Goal: Transaction & Acquisition: Purchase product/service

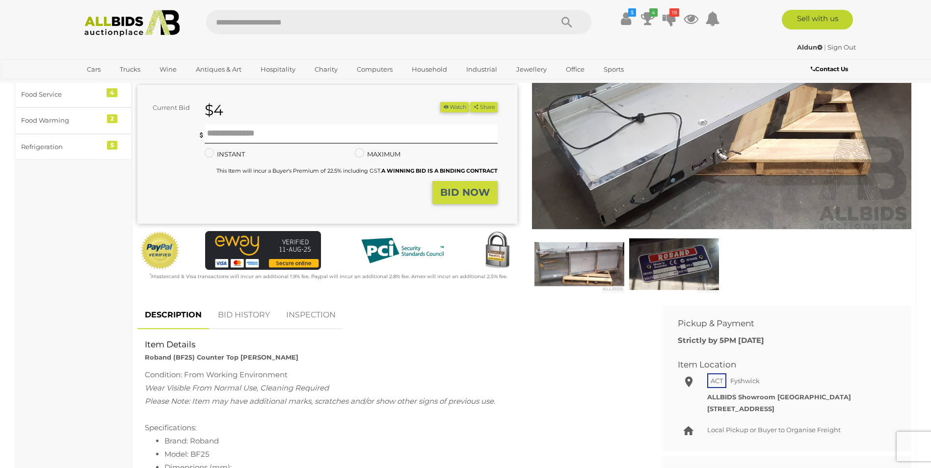
scroll to position [147, 0]
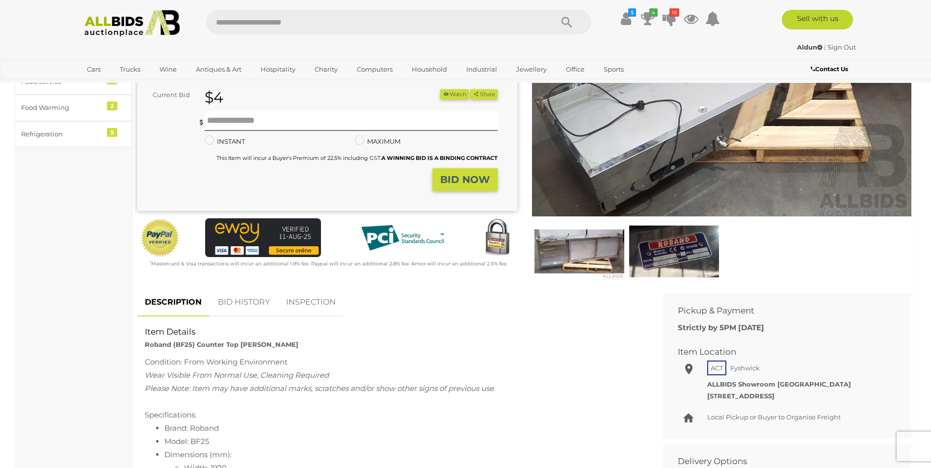
click at [256, 300] on link "BID HISTORY" at bounding box center [244, 302] width 67 height 29
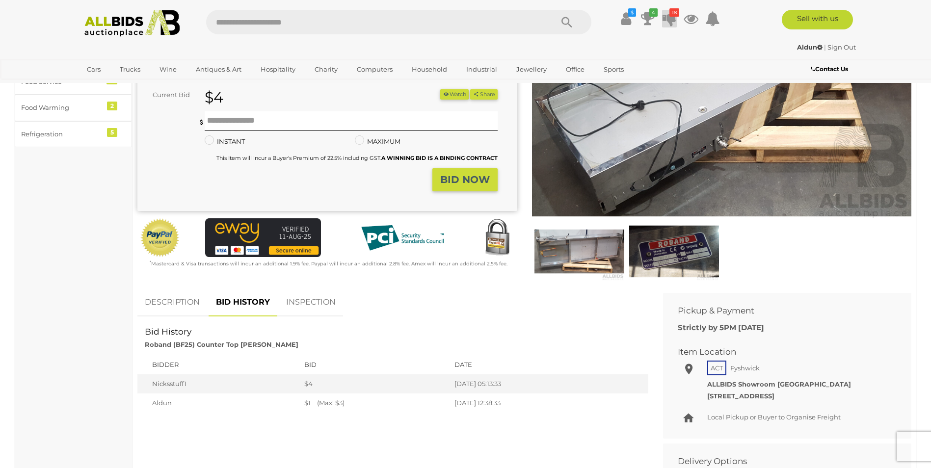
click at [670, 17] on icon at bounding box center [669, 19] width 14 height 18
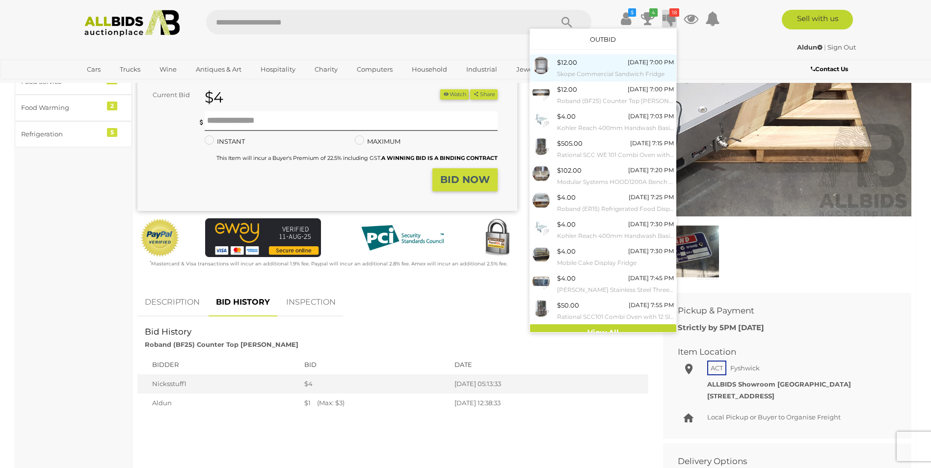
click at [590, 69] on small "Skope Commercial Sandwich Fridge" at bounding box center [615, 74] width 117 height 11
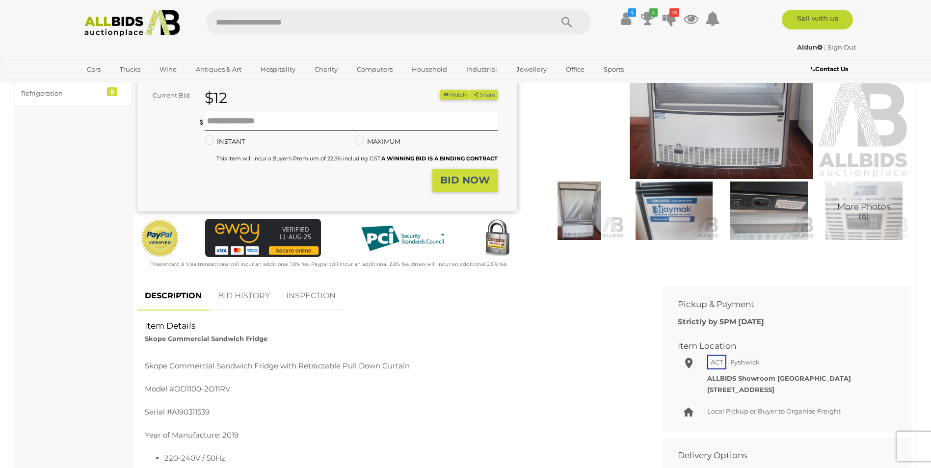
scroll to position [196, 0]
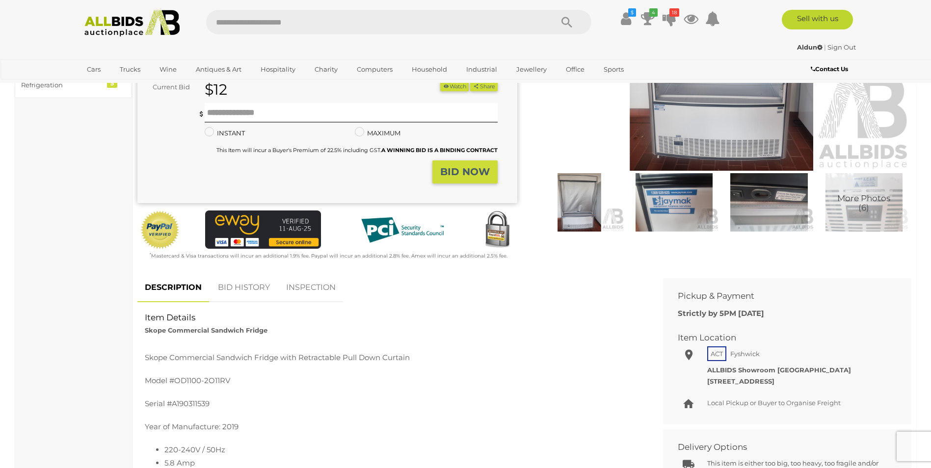
click at [255, 284] on link "BID HISTORY" at bounding box center [244, 287] width 67 height 29
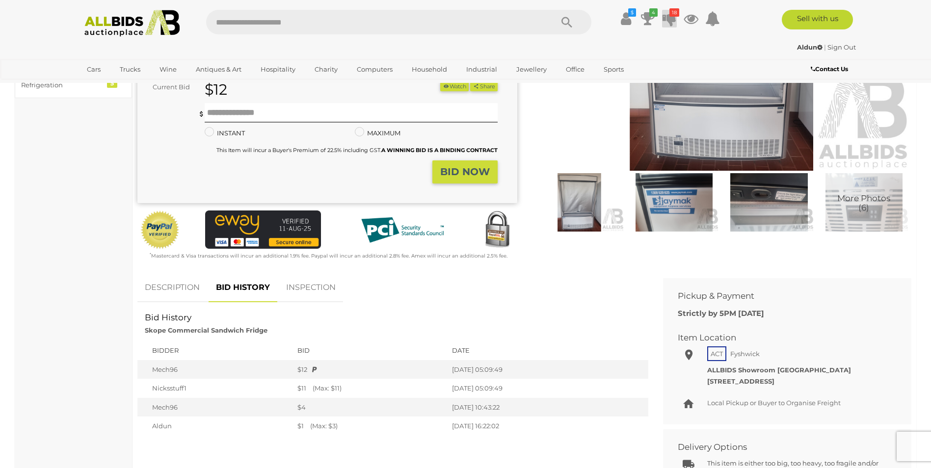
click at [668, 19] on icon at bounding box center [669, 19] width 14 height 18
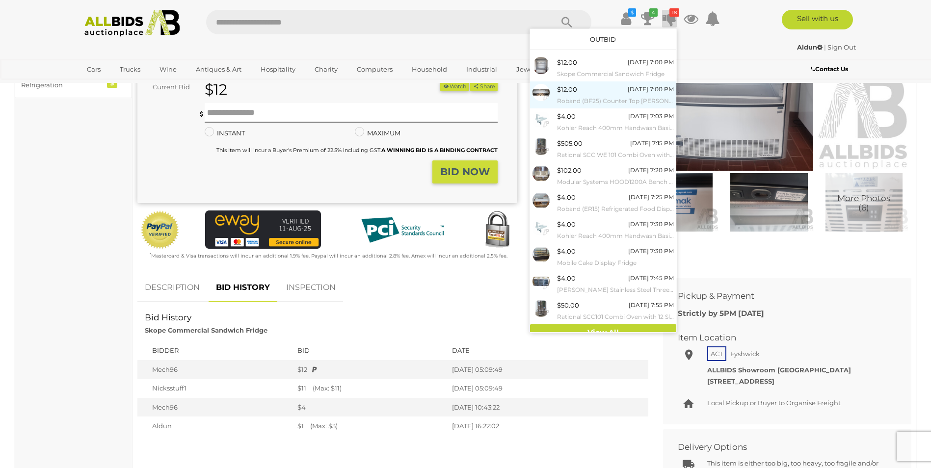
click at [593, 93] on div "$12.00 Today 7:00 PM Roband (BF25) Counter Top Bain Marie" at bounding box center [615, 95] width 117 height 22
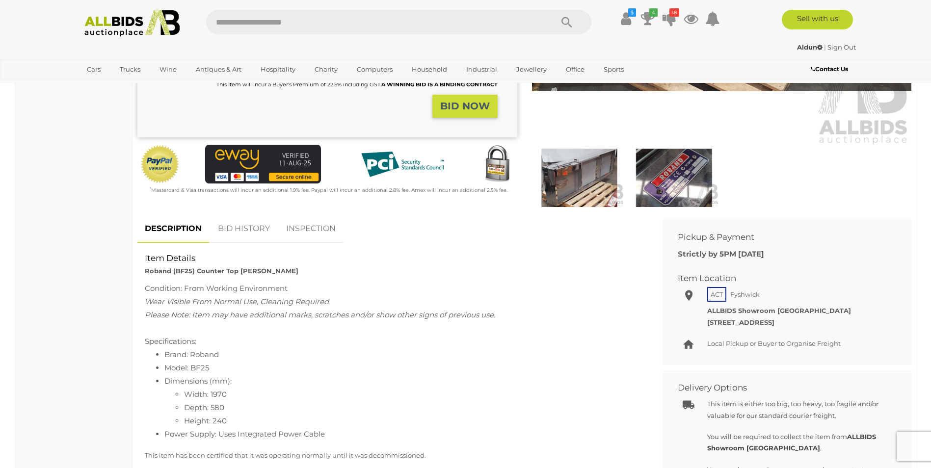
scroll to position [245, 0]
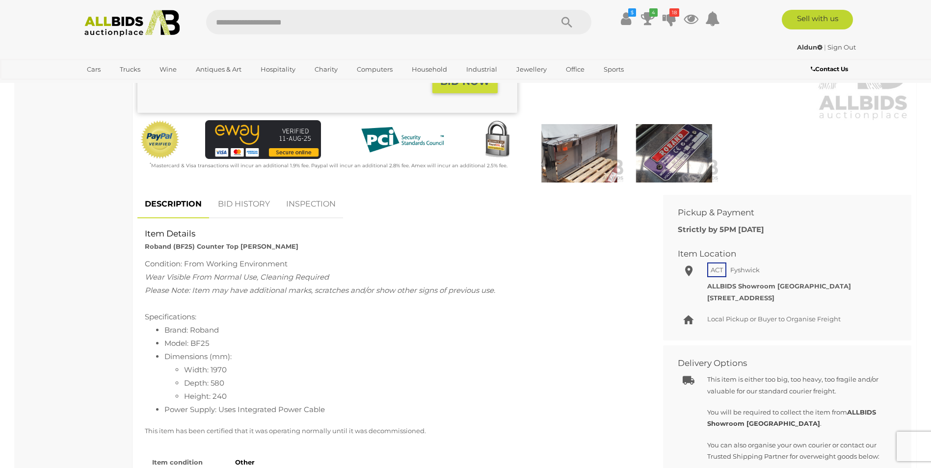
click at [245, 201] on link "BID HISTORY" at bounding box center [244, 204] width 67 height 29
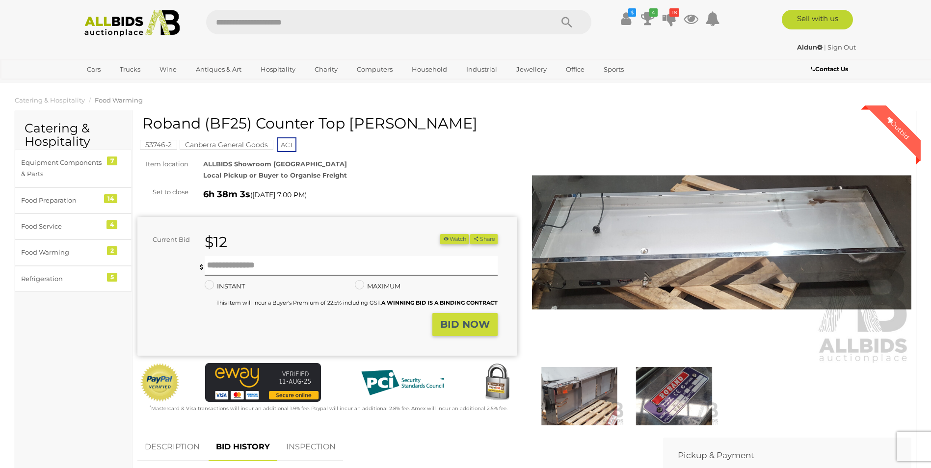
scroll to position [0, 0]
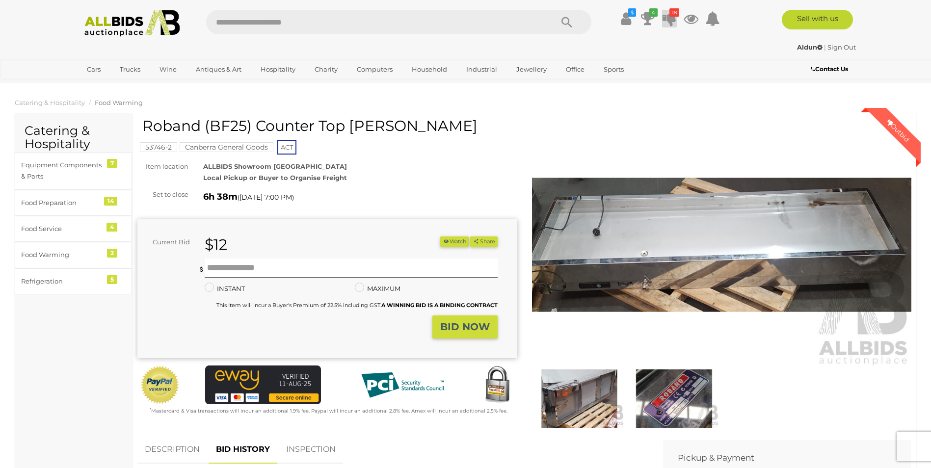
click at [673, 19] on icon at bounding box center [669, 19] width 14 height 18
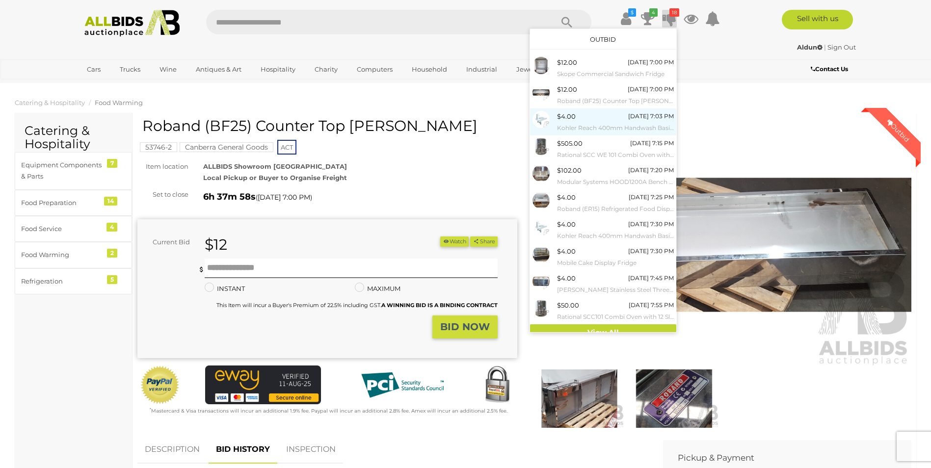
click at [595, 121] on div "$4.00 Today 7:03 PM Kohler Reach 400mm Handwash Basin - ORP $316.00" at bounding box center [615, 122] width 117 height 22
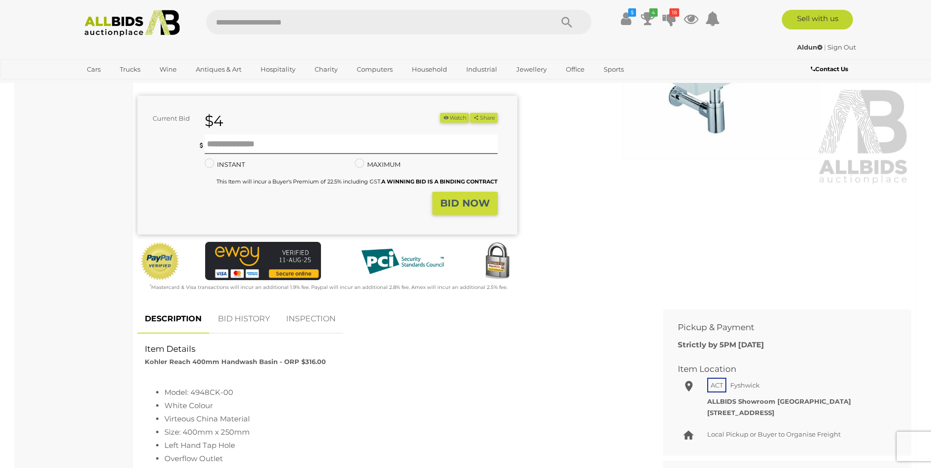
scroll to position [245, 0]
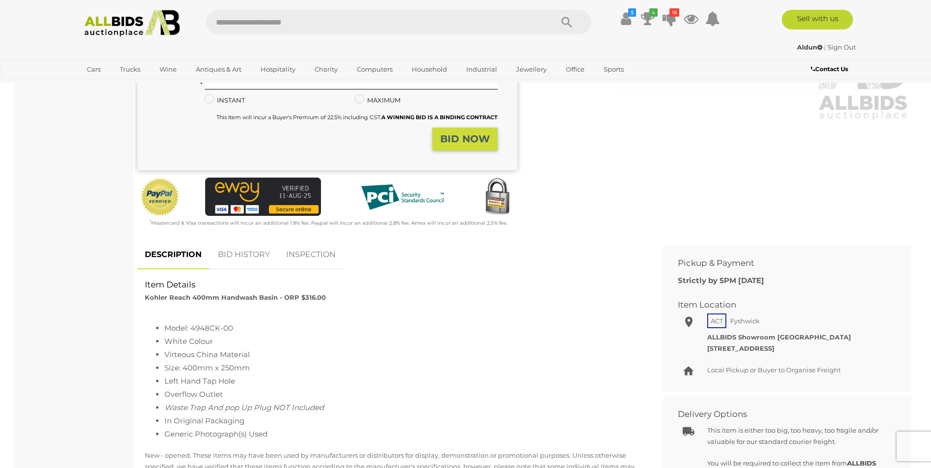
click at [252, 254] on link "BID HISTORY" at bounding box center [244, 254] width 67 height 29
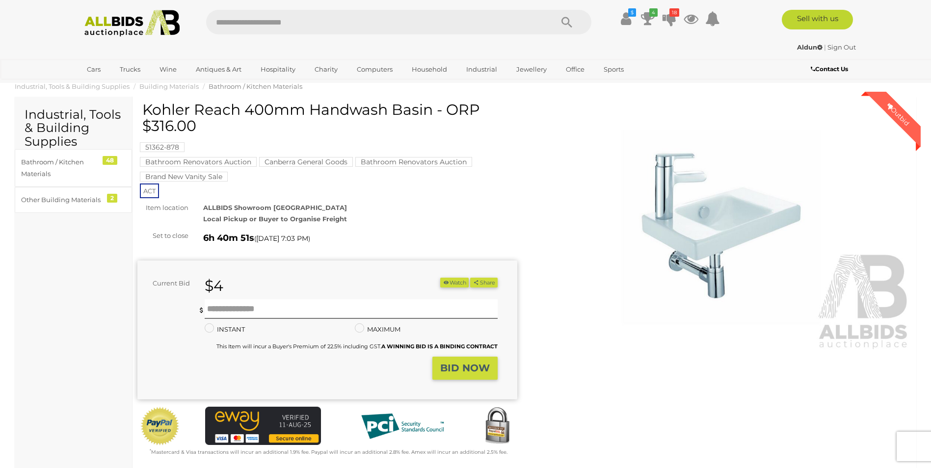
scroll to position [0, 0]
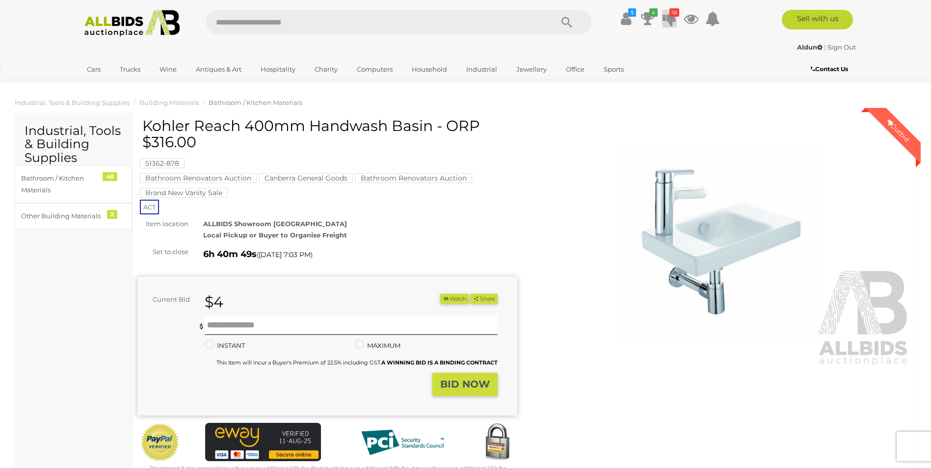
click at [667, 15] on icon at bounding box center [669, 19] width 14 height 18
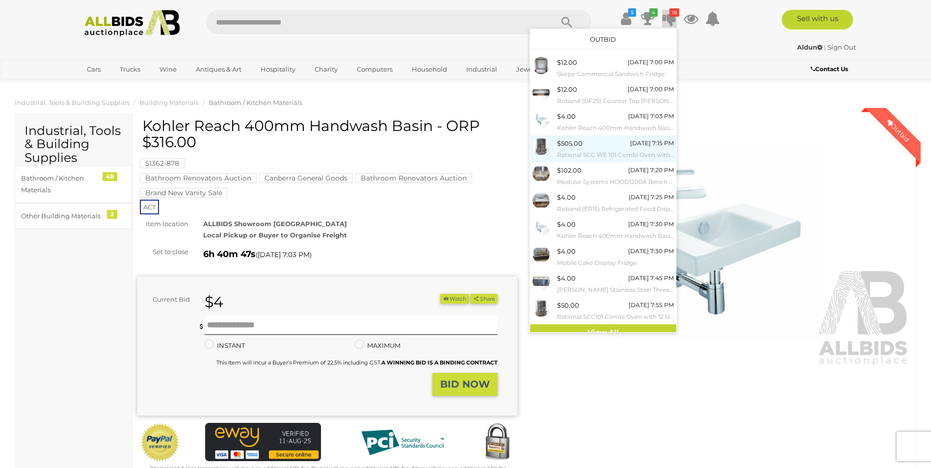
click at [591, 146] on div "$505.00 Today 7:15 PM Rational SCC WE 101 Combi Oven with 10 Slot Cooling Rack …" at bounding box center [615, 149] width 117 height 22
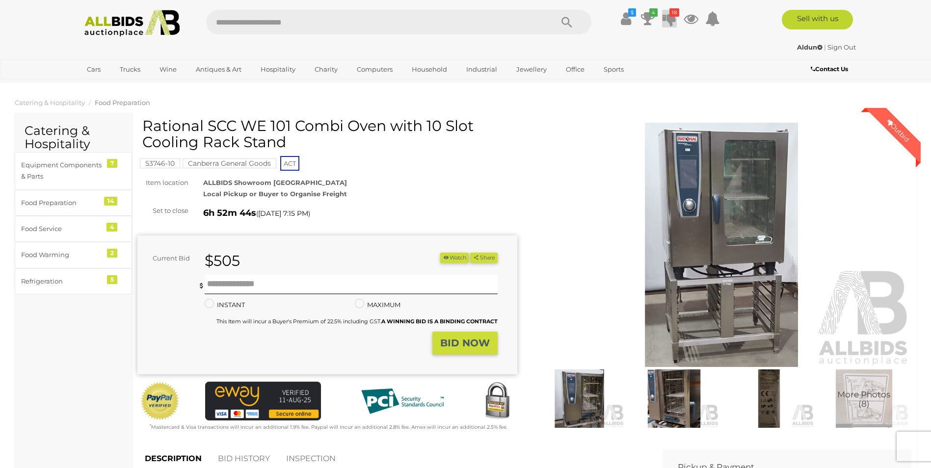
click at [672, 14] on icon "18" at bounding box center [674, 12] width 10 height 8
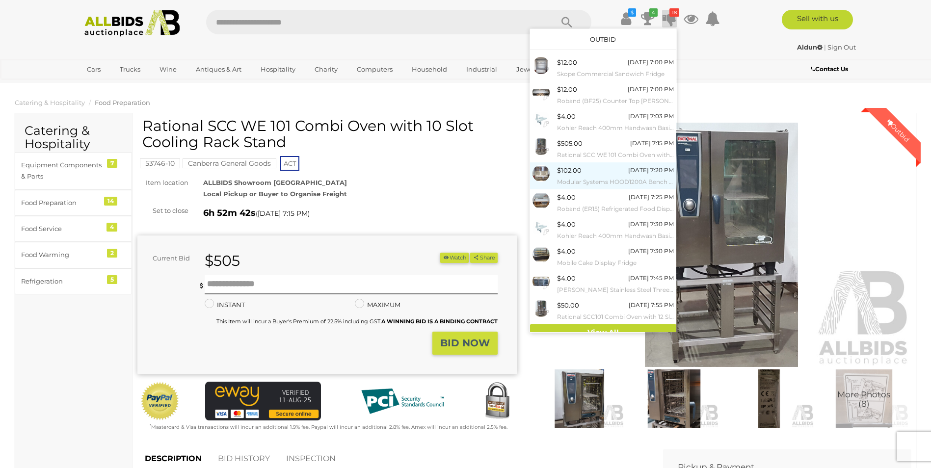
click at [584, 173] on div "$102.00 Today 7:20 PM Modular Systems HOOD1200A Bench Top Filtered Hood" at bounding box center [615, 176] width 117 height 22
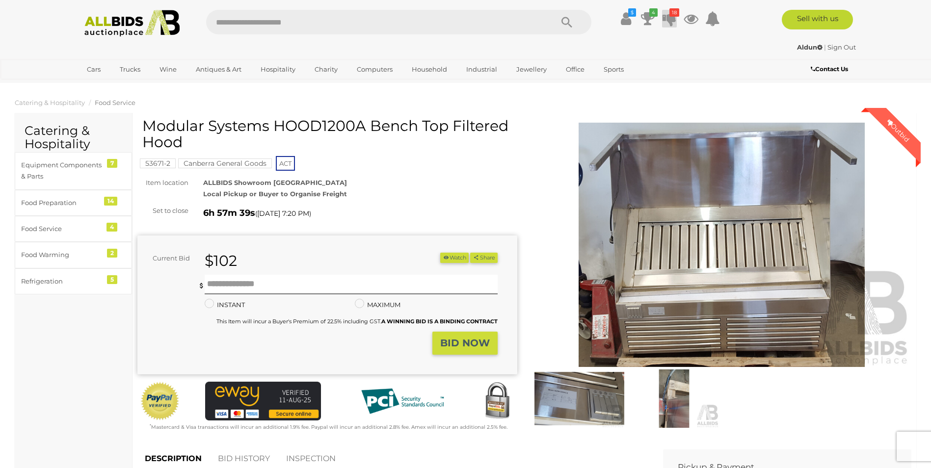
click at [669, 14] on icon "18" at bounding box center [674, 12] width 10 height 8
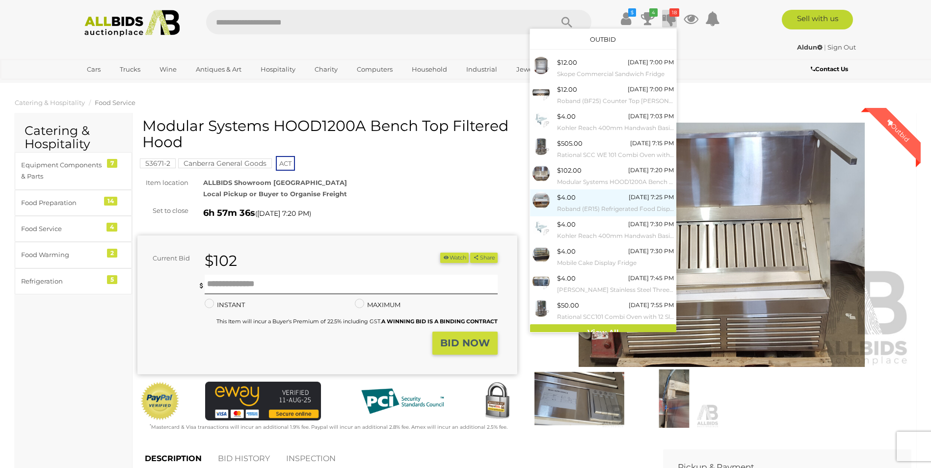
click at [572, 199] on div "$4.00" at bounding box center [566, 197] width 19 height 11
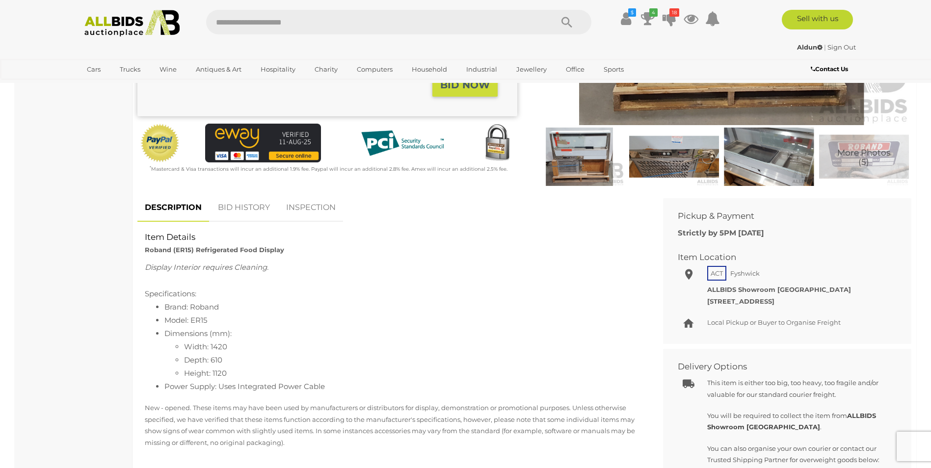
scroll to position [245, 0]
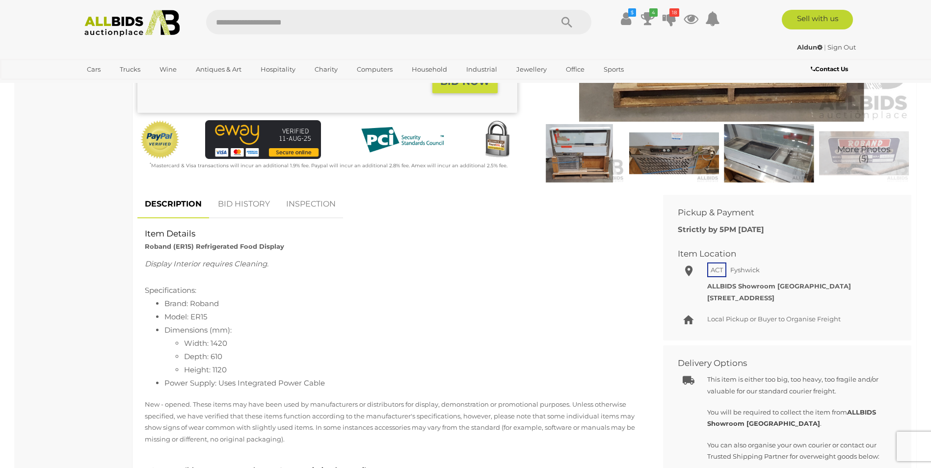
click at [251, 204] on link "BID HISTORY" at bounding box center [244, 204] width 67 height 29
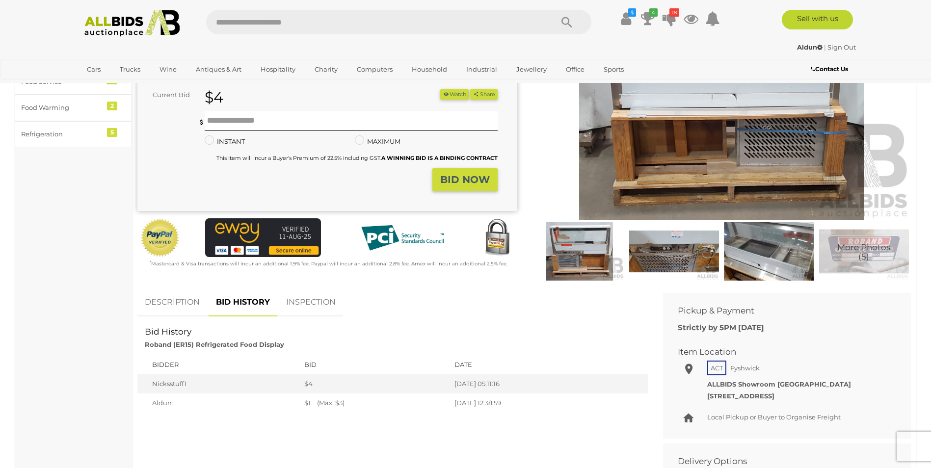
scroll to position [98, 0]
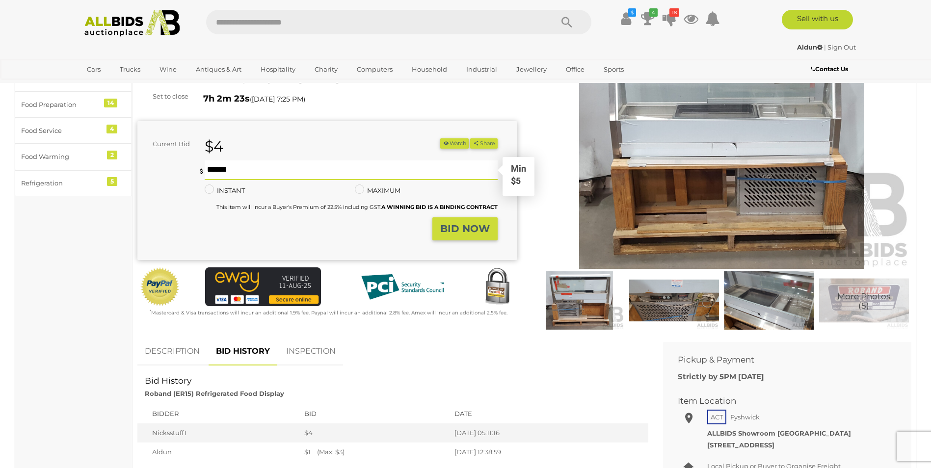
click at [209, 168] on input "text" at bounding box center [351, 170] width 292 height 20
type input "**"
click at [470, 225] on strong "BID NOW" at bounding box center [465, 229] width 50 height 12
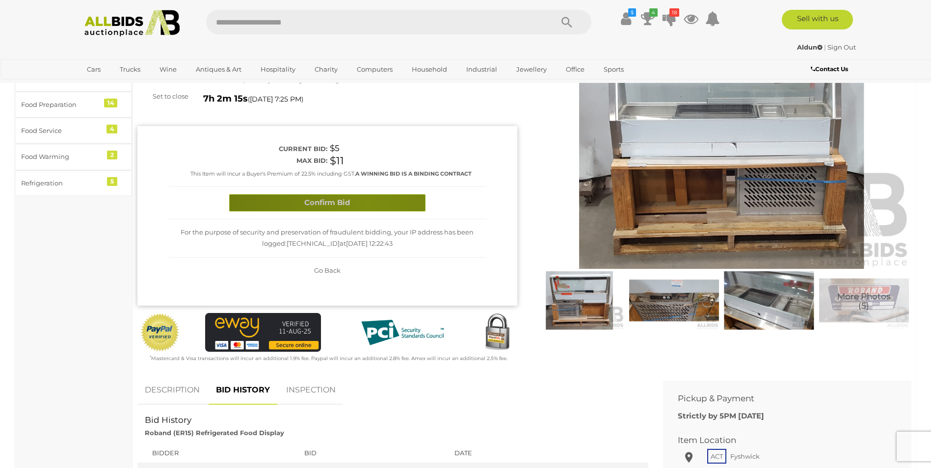
click at [368, 205] on button "Confirm Bid" at bounding box center [327, 202] width 196 height 17
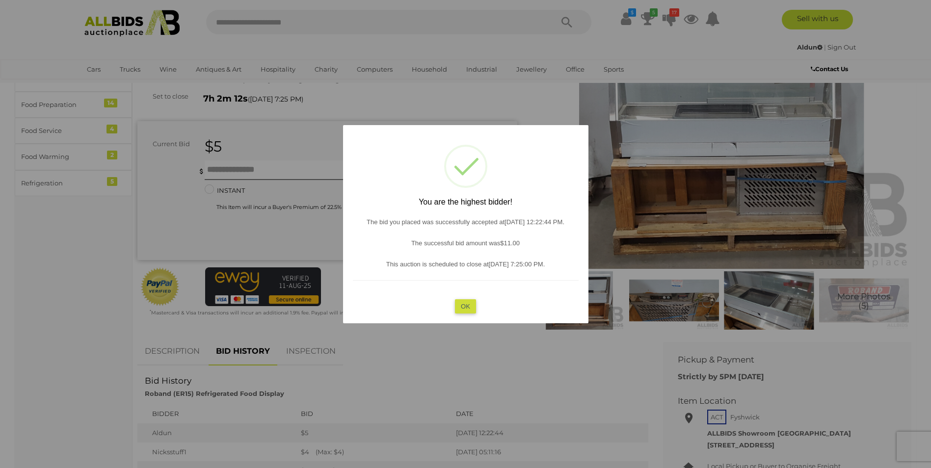
click at [465, 302] on button "OK" at bounding box center [465, 306] width 21 height 14
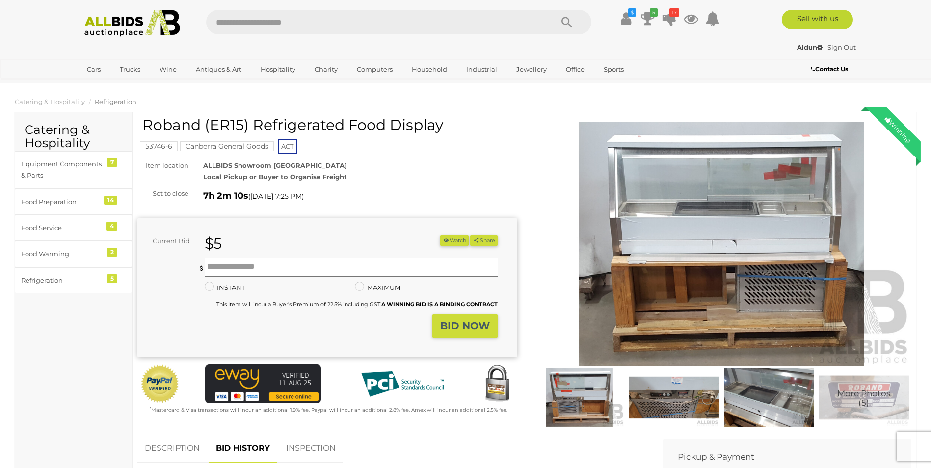
scroll to position [0, 0]
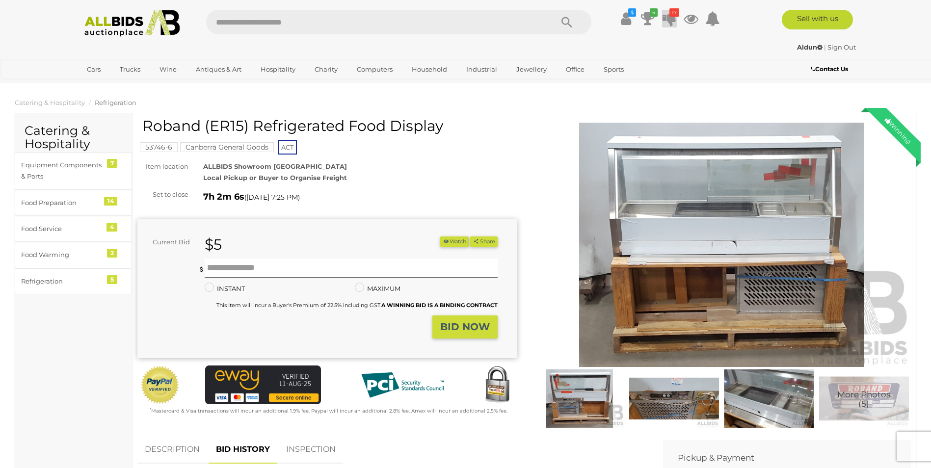
click at [669, 18] on icon at bounding box center [669, 19] width 14 height 18
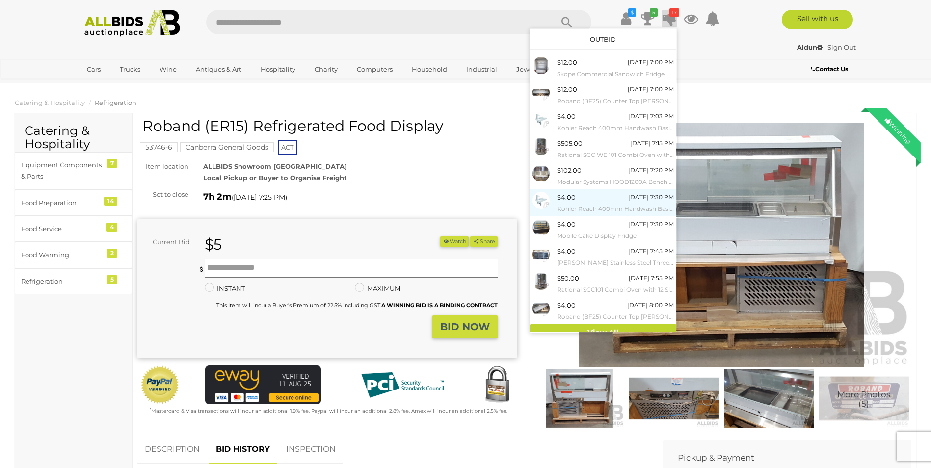
click at [585, 200] on div "$4.00 Today 7:30 PM Kohler Reach 400mm Handwash Basin - ORP $316.00" at bounding box center [615, 203] width 117 height 22
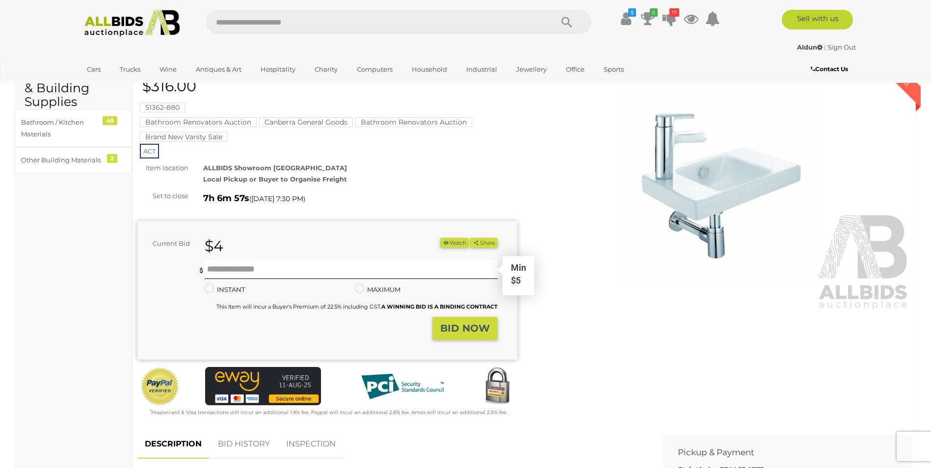
scroll to position [245, 0]
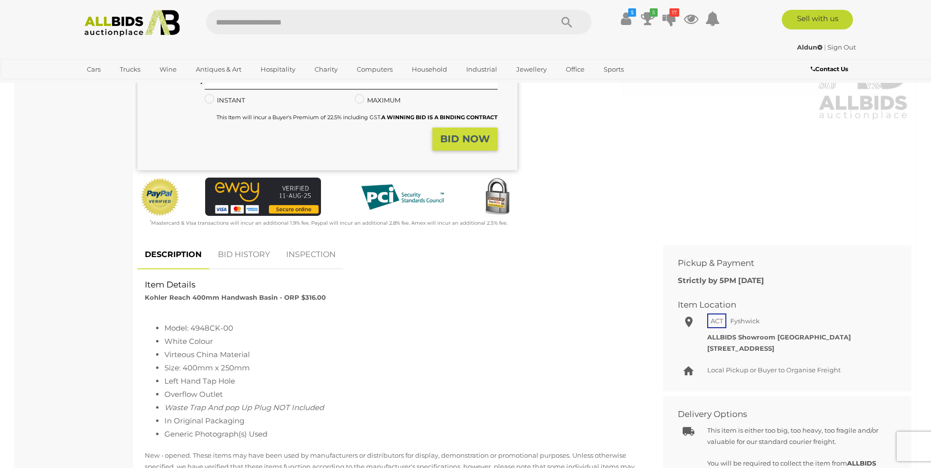
click at [253, 254] on link "BID HISTORY" at bounding box center [244, 254] width 67 height 29
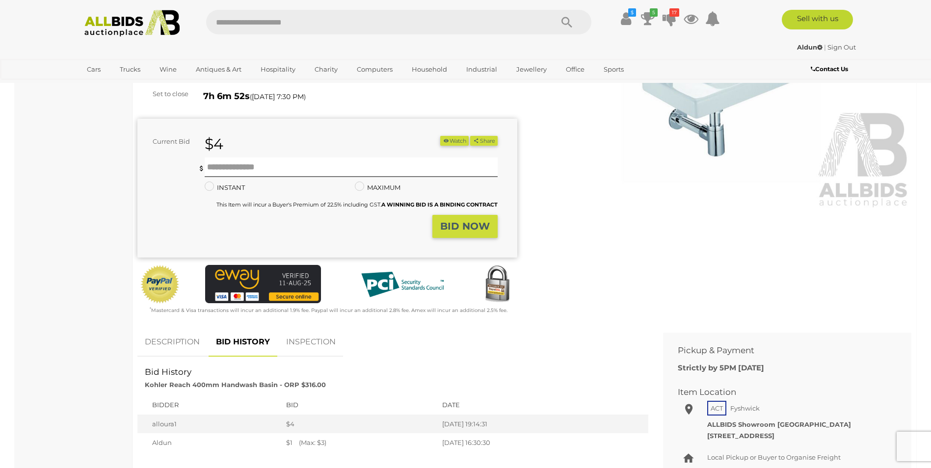
scroll to position [0, 0]
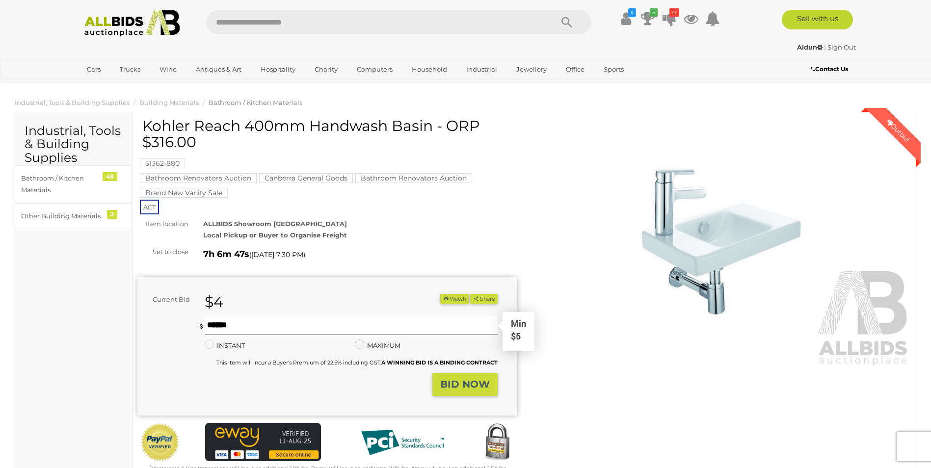
click at [209, 326] on input "text" at bounding box center [351, 326] width 292 height 20
type input "**"
click at [465, 386] on strong "BID NOW" at bounding box center [465, 384] width 50 height 12
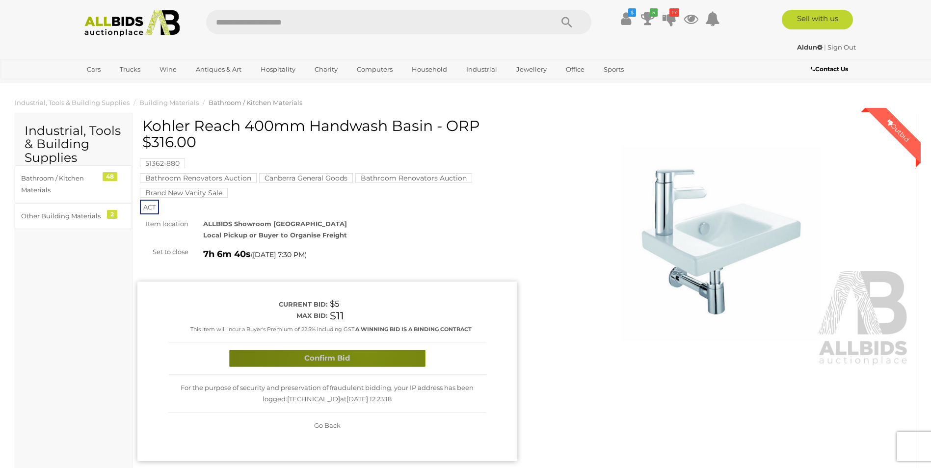
click at [365, 352] on button "Confirm Bid" at bounding box center [327, 358] width 196 height 17
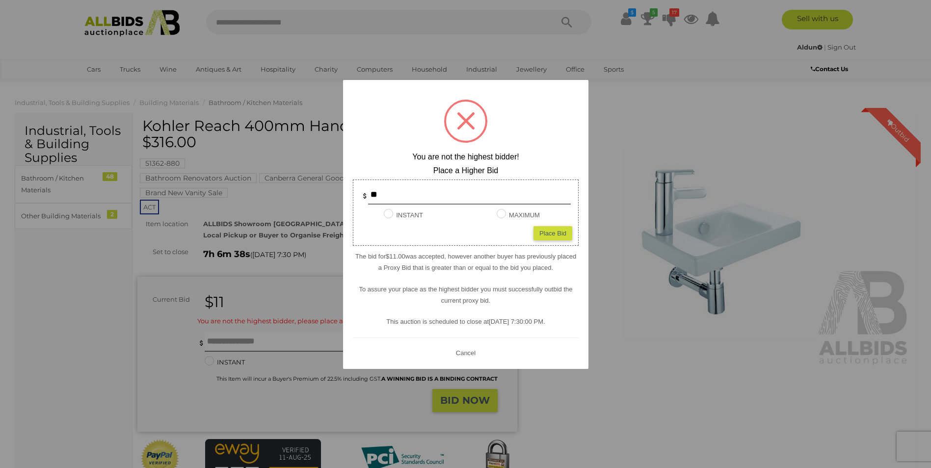
click at [467, 352] on button "Cancel" at bounding box center [465, 353] width 26 height 12
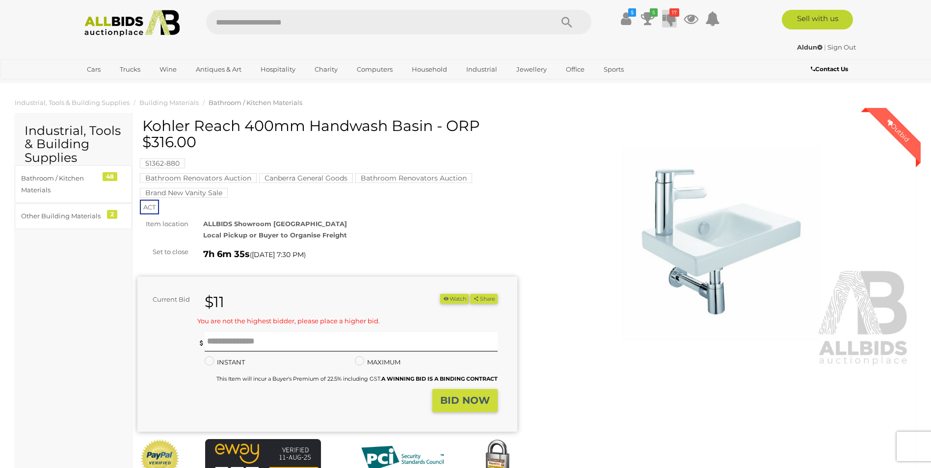
click at [670, 15] on icon "17" at bounding box center [674, 12] width 10 height 8
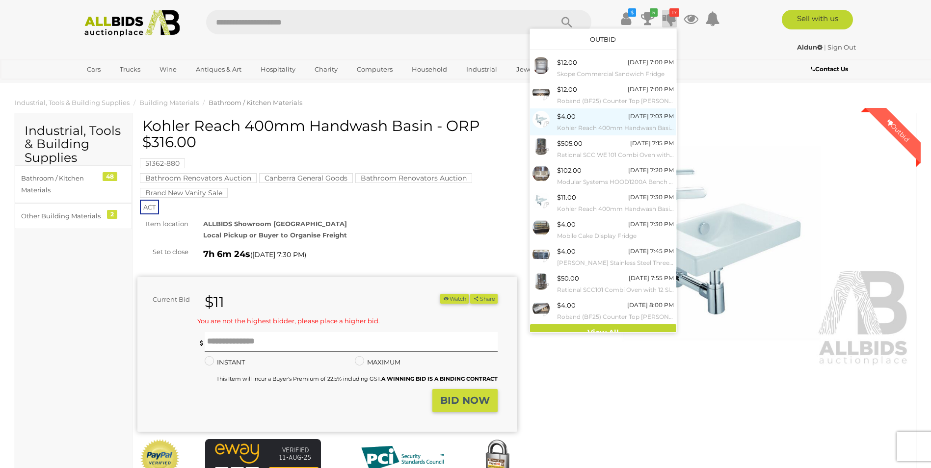
click at [574, 113] on div "$4.00" at bounding box center [566, 116] width 19 height 11
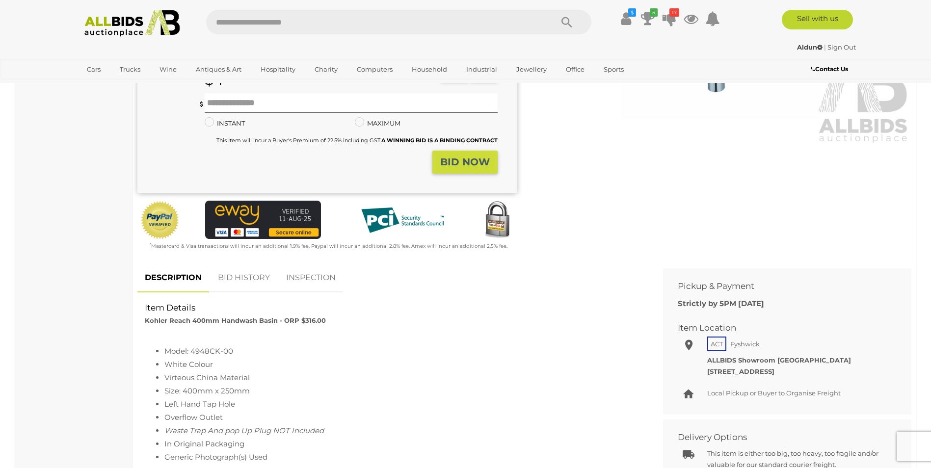
scroll to position [245, 0]
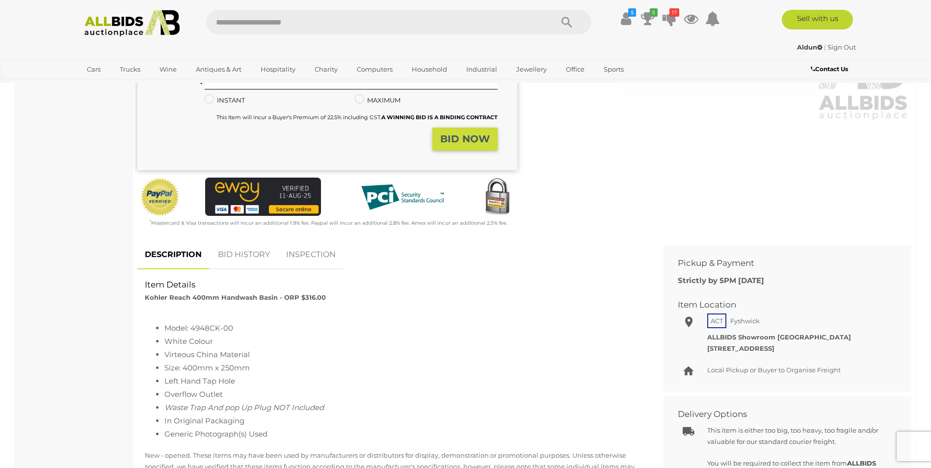
click at [244, 250] on link "BID HISTORY" at bounding box center [244, 254] width 67 height 29
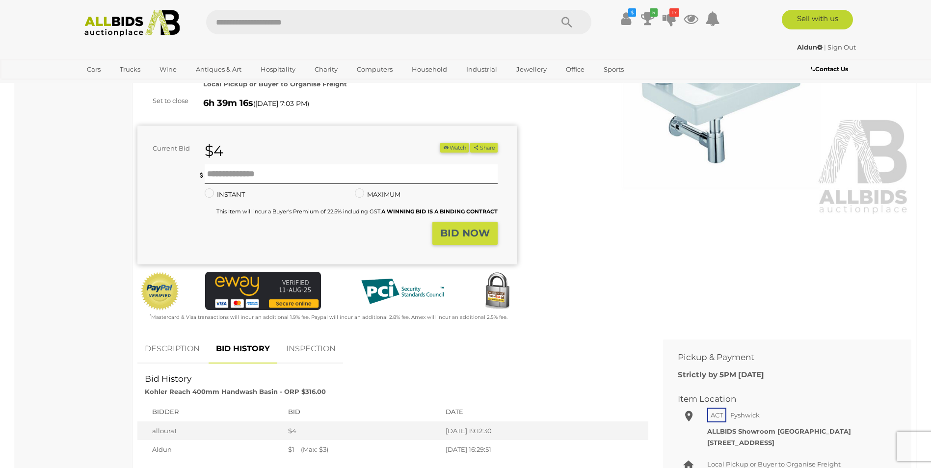
scroll to position [147, 0]
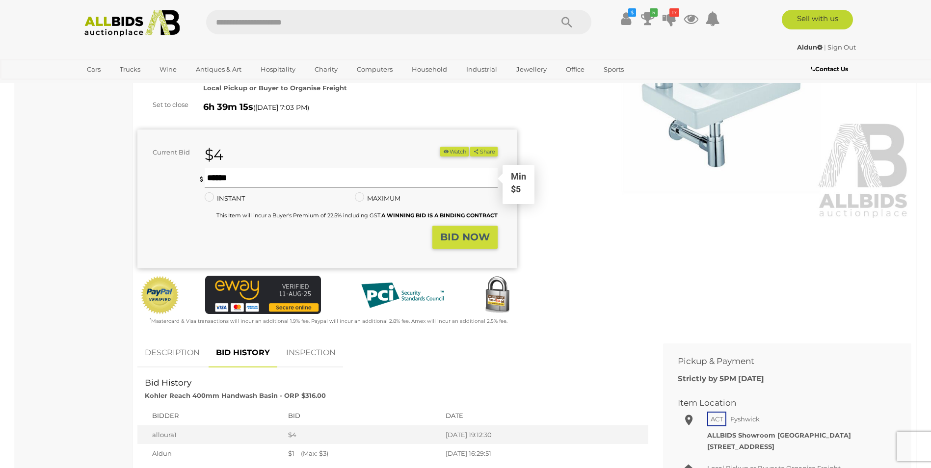
click at [209, 179] on input "text" at bounding box center [351, 178] width 292 height 20
type input "**"
click at [455, 237] on strong "BID NOW" at bounding box center [465, 237] width 50 height 12
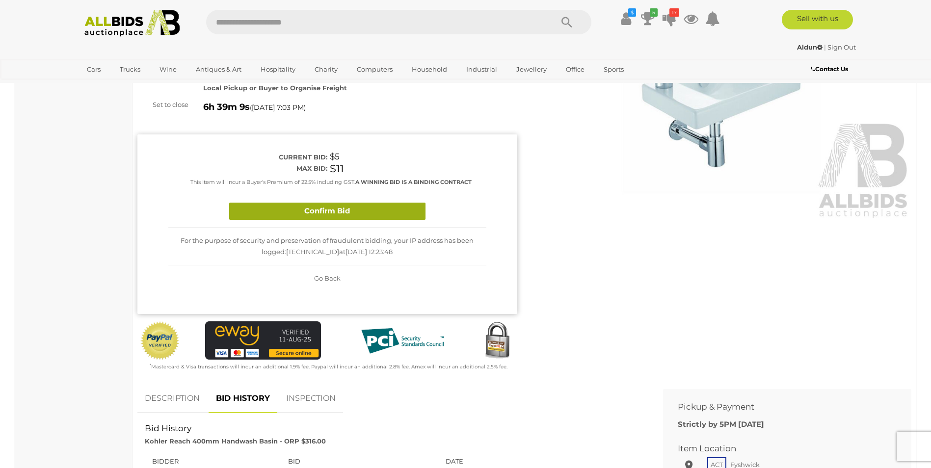
click at [383, 205] on button "Confirm Bid" at bounding box center [327, 211] width 196 height 17
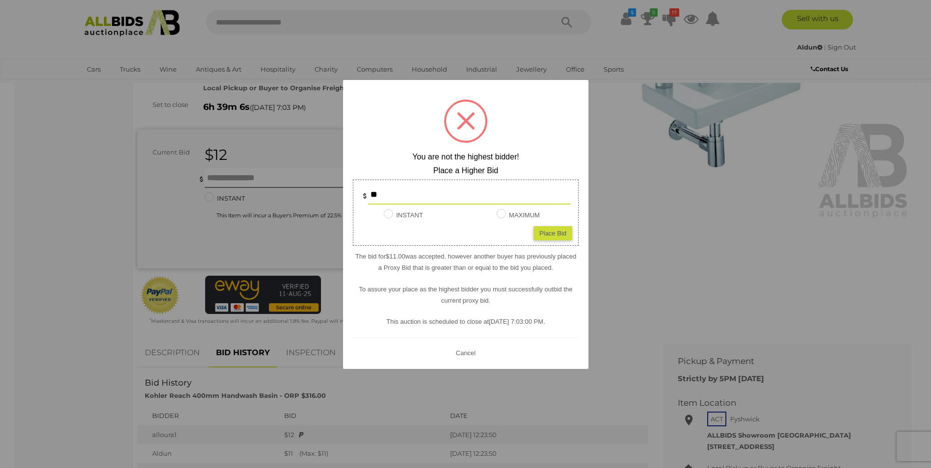
click at [469, 350] on button "Cancel" at bounding box center [465, 353] width 26 height 12
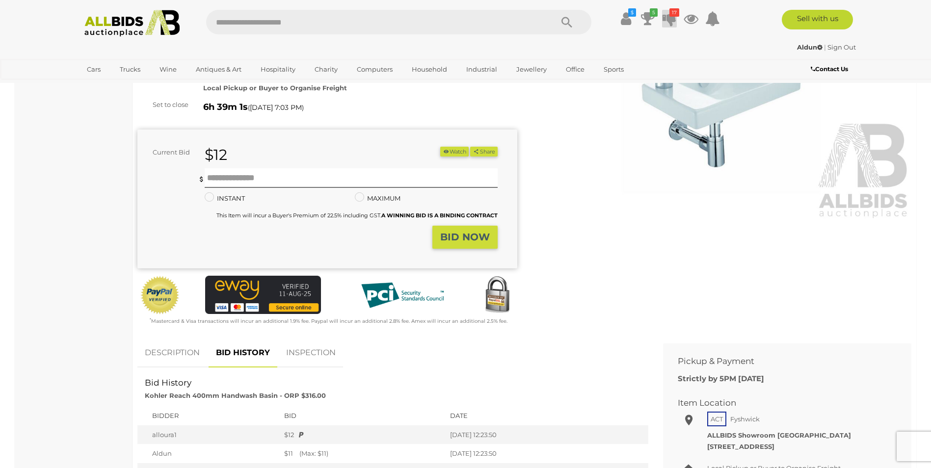
click at [670, 17] on icon at bounding box center [669, 19] width 14 height 18
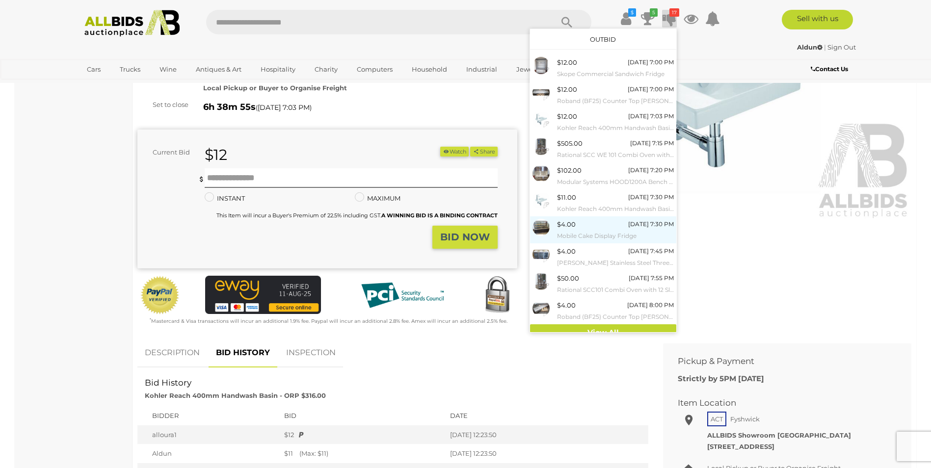
click at [584, 228] on div "$4.00 [DATE] 7:30 PM Mobile Cake Display Fridge" at bounding box center [615, 230] width 117 height 22
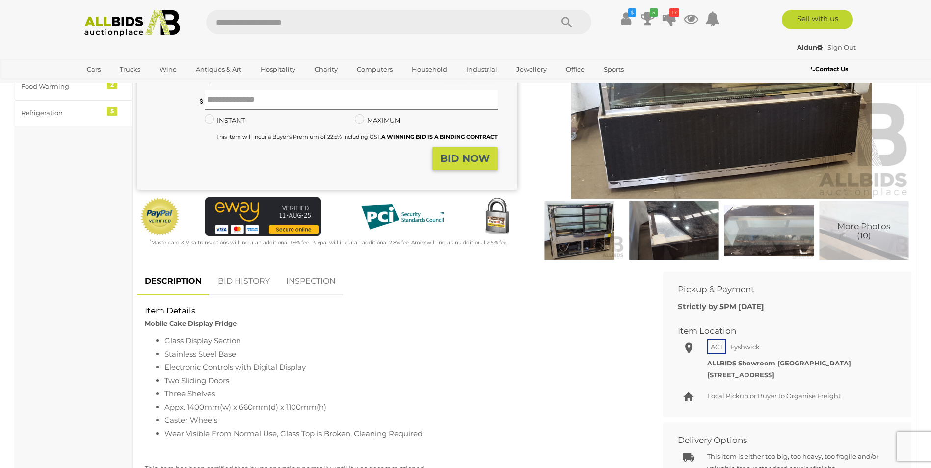
scroll to position [196, 0]
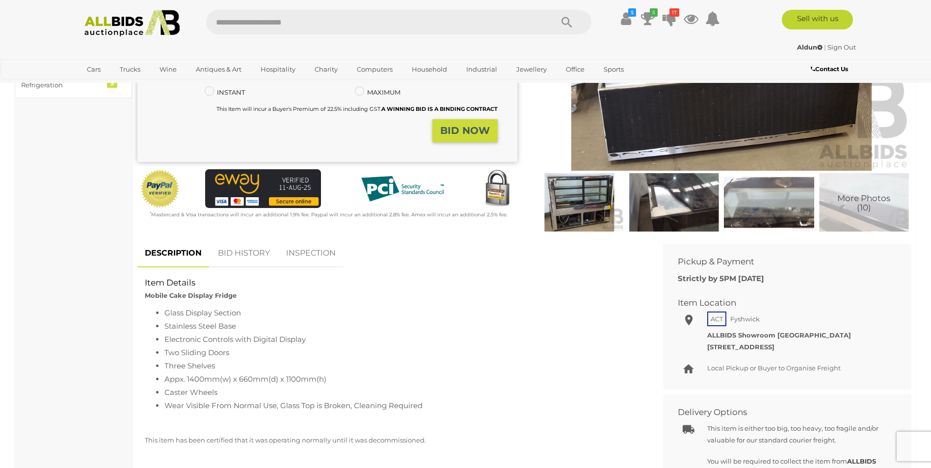
click at [232, 252] on link "BID HISTORY" at bounding box center [244, 253] width 67 height 29
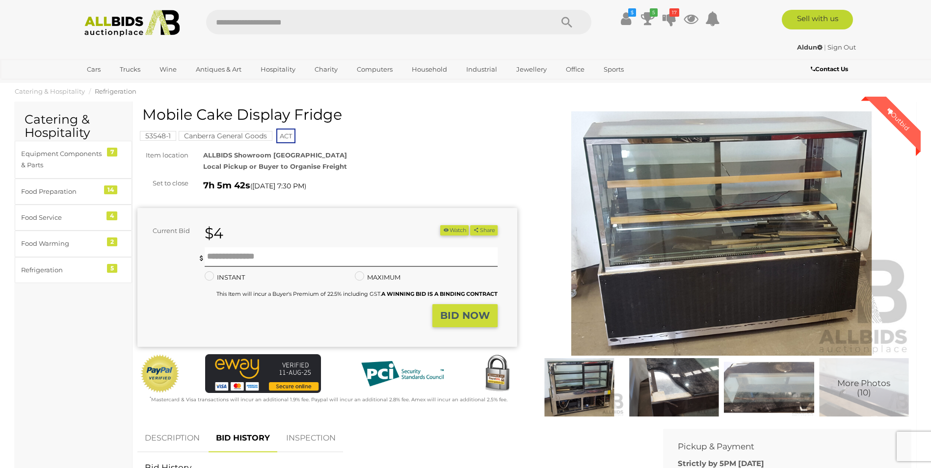
scroll to position [0, 0]
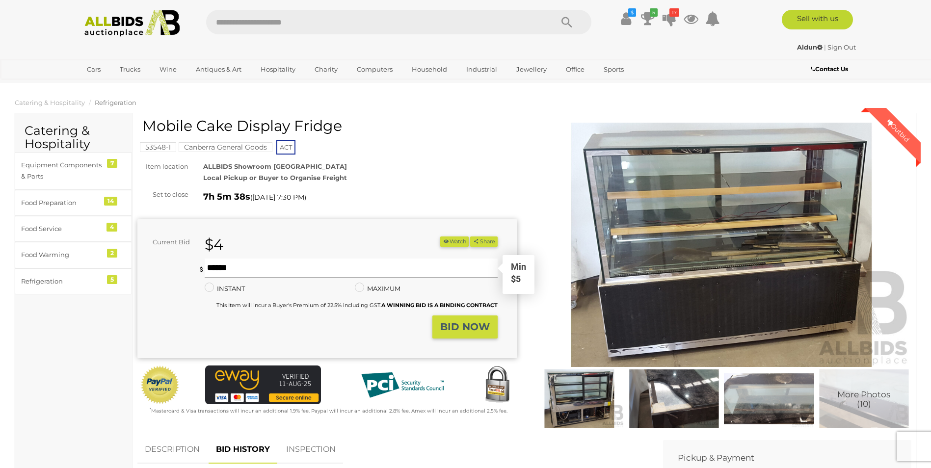
click at [231, 265] on input "text" at bounding box center [351, 269] width 292 height 20
type input "*"
click at [478, 324] on strong "BID NOW" at bounding box center [465, 327] width 50 height 12
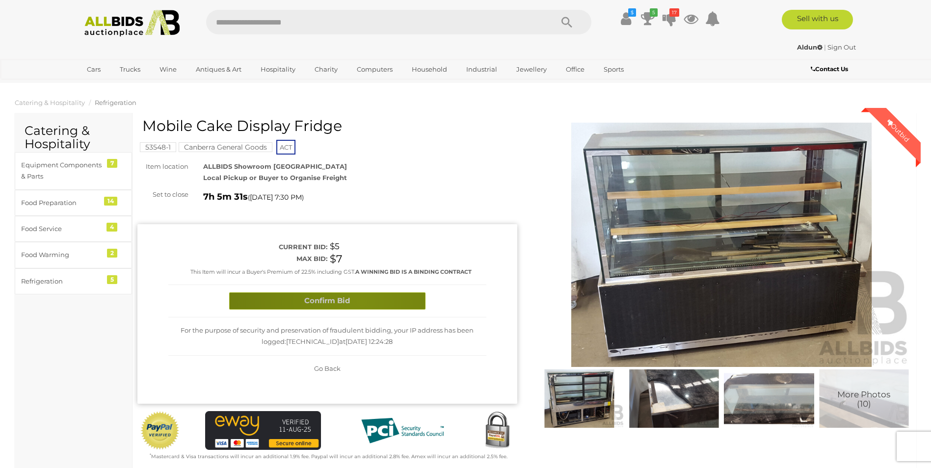
click at [361, 301] on button "Confirm Bid" at bounding box center [327, 300] width 196 height 17
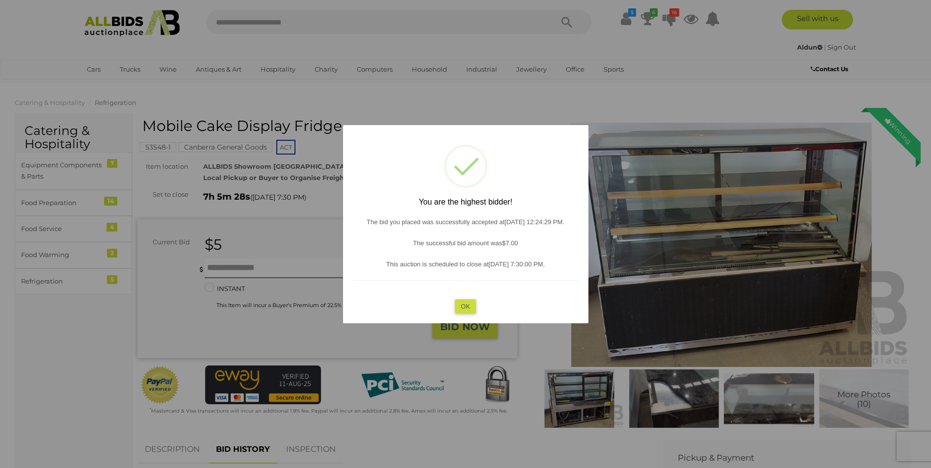
click at [461, 302] on button "OK" at bounding box center [465, 306] width 21 height 14
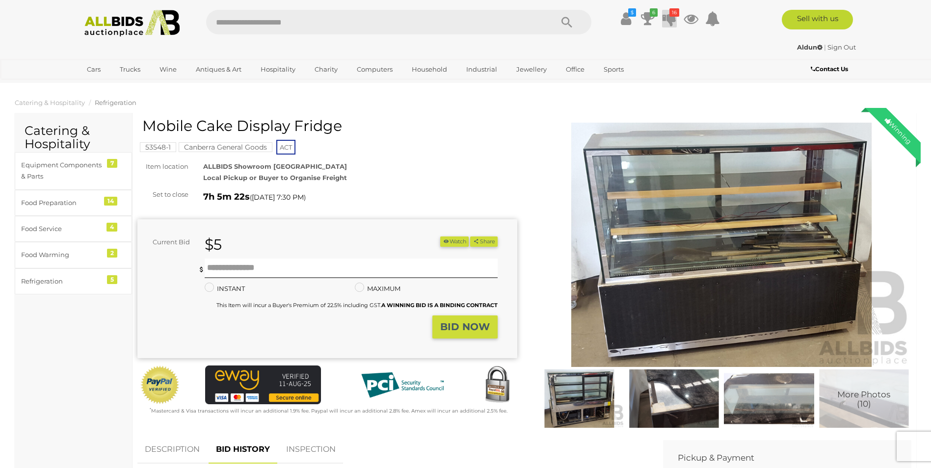
click at [672, 19] on icon at bounding box center [669, 19] width 14 height 18
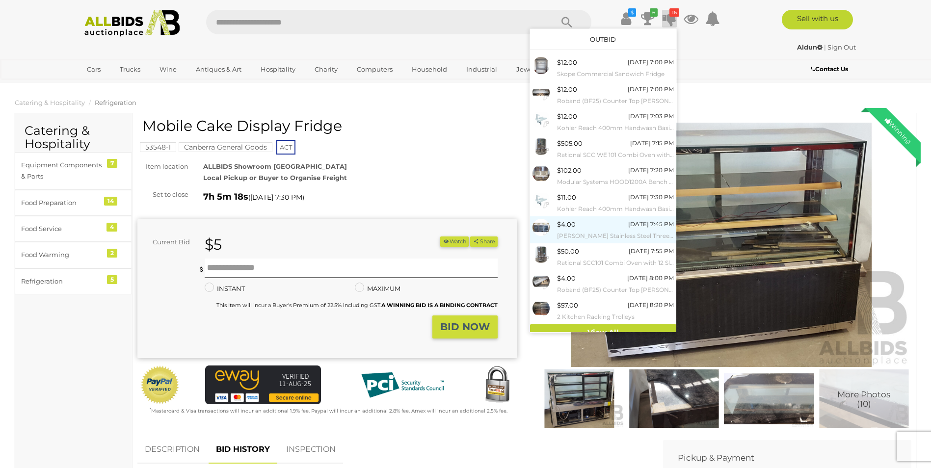
click at [583, 232] on small "[PERSON_NAME] Stainless Steel Three Door Under Bench Fridge" at bounding box center [615, 236] width 117 height 11
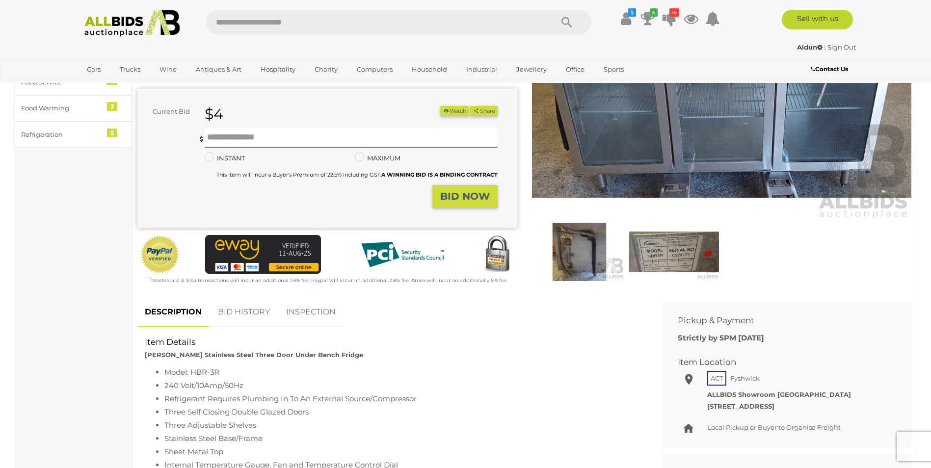
scroll to position [245, 0]
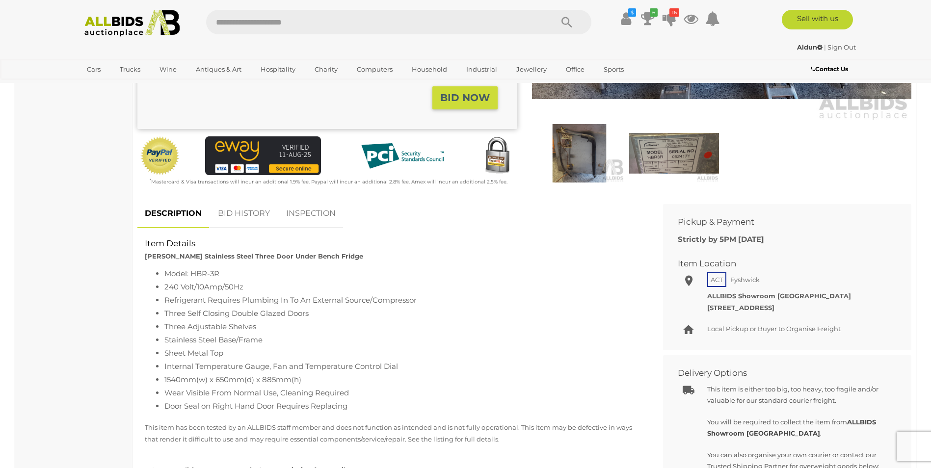
click at [251, 213] on link "BID HISTORY" at bounding box center [244, 213] width 67 height 29
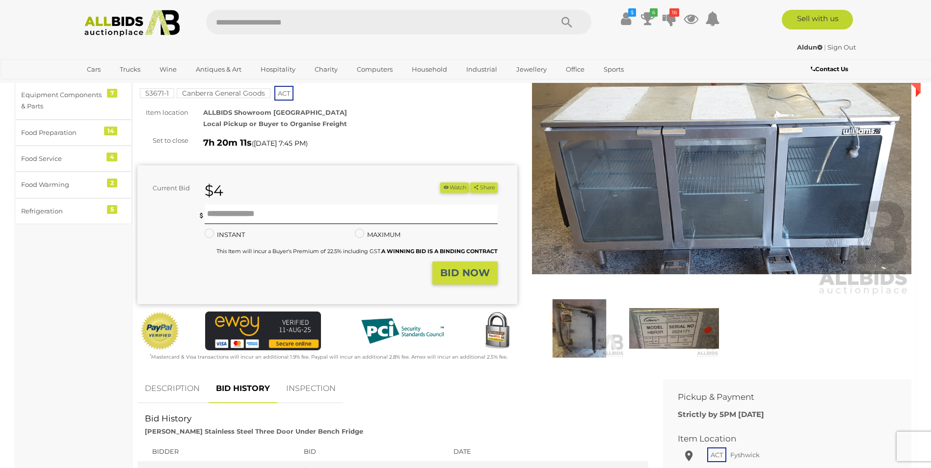
scroll to position [49, 0]
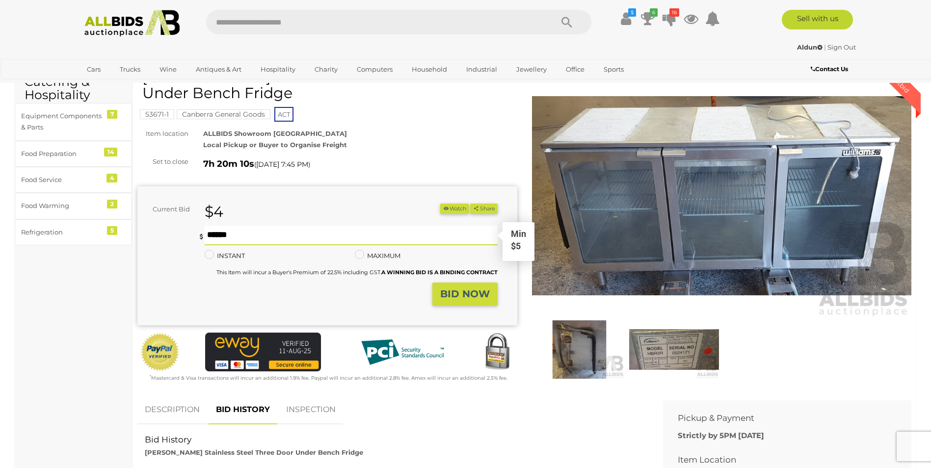
click at [214, 231] on input "text" at bounding box center [351, 236] width 292 height 20
type input "*"
click at [464, 290] on strong "BID NOW" at bounding box center [465, 294] width 50 height 12
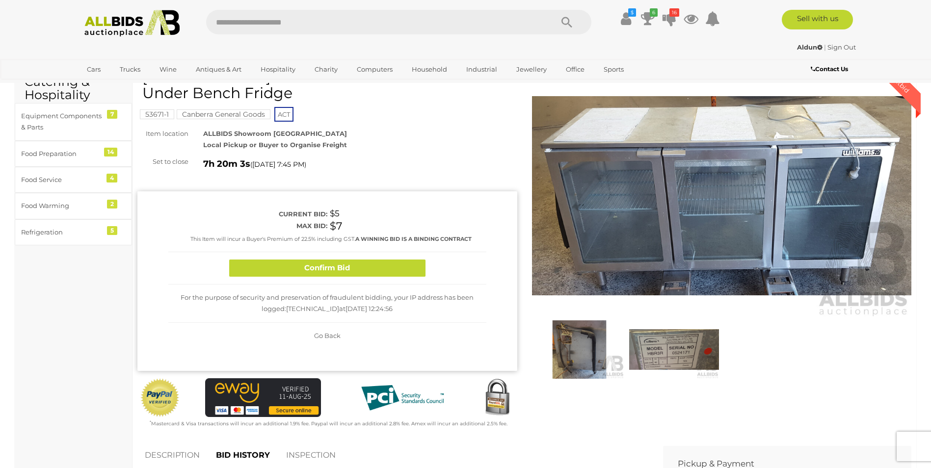
click at [343, 262] on button "Confirm Bid" at bounding box center [327, 268] width 196 height 17
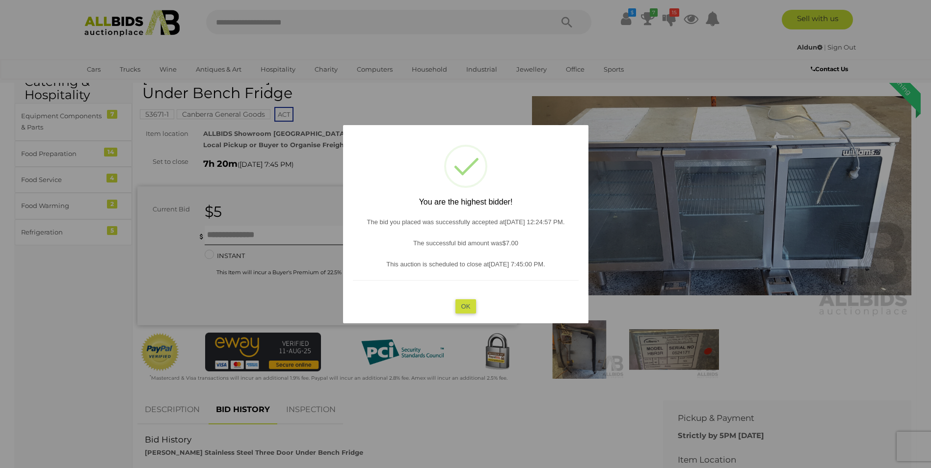
click at [461, 301] on button "OK" at bounding box center [465, 306] width 21 height 14
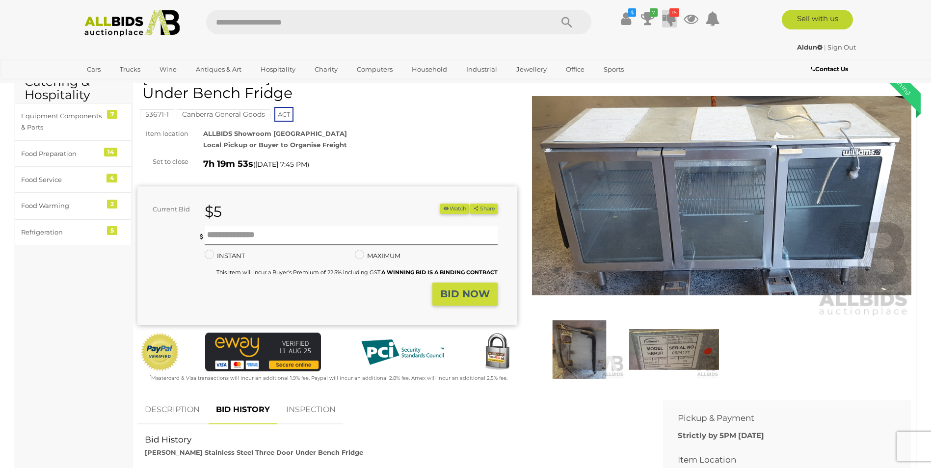
click at [672, 17] on icon at bounding box center [669, 19] width 14 height 18
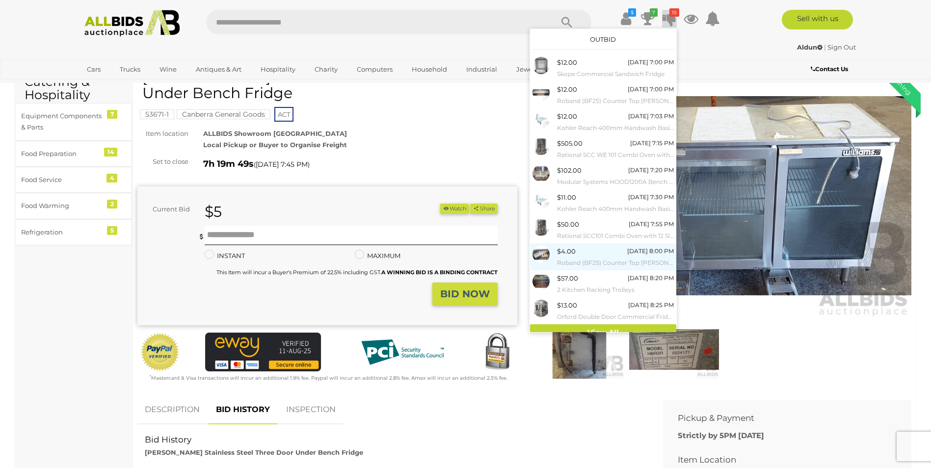
click at [592, 258] on small "Roband (BF25) Counter Top [PERSON_NAME]" at bounding box center [615, 263] width 117 height 11
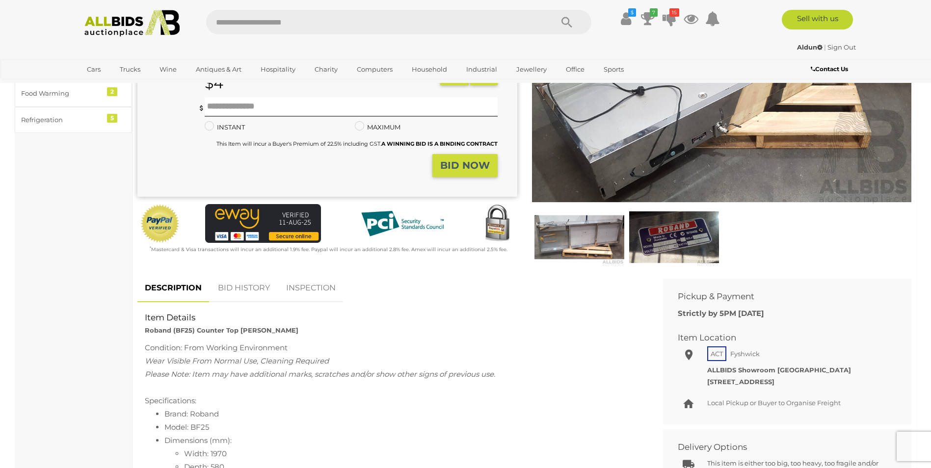
scroll to position [196, 0]
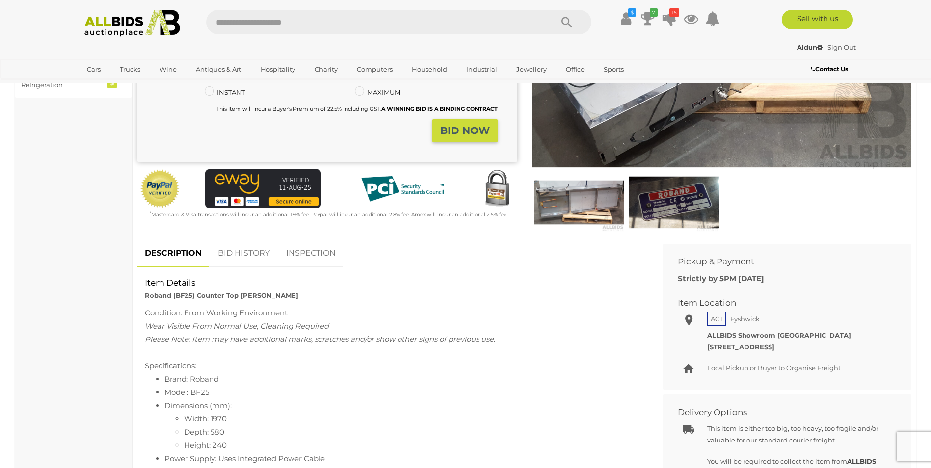
click at [238, 250] on link "BID HISTORY" at bounding box center [244, 253] width 67 height 29
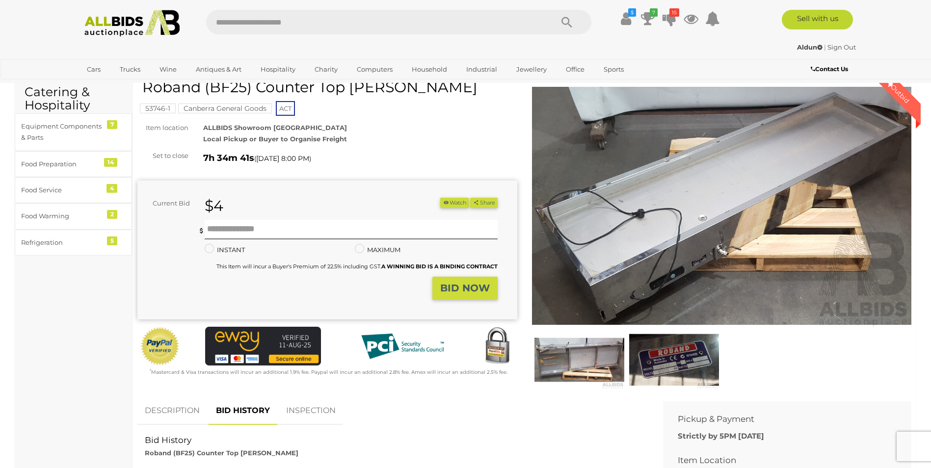
scroll to position [0, 0]
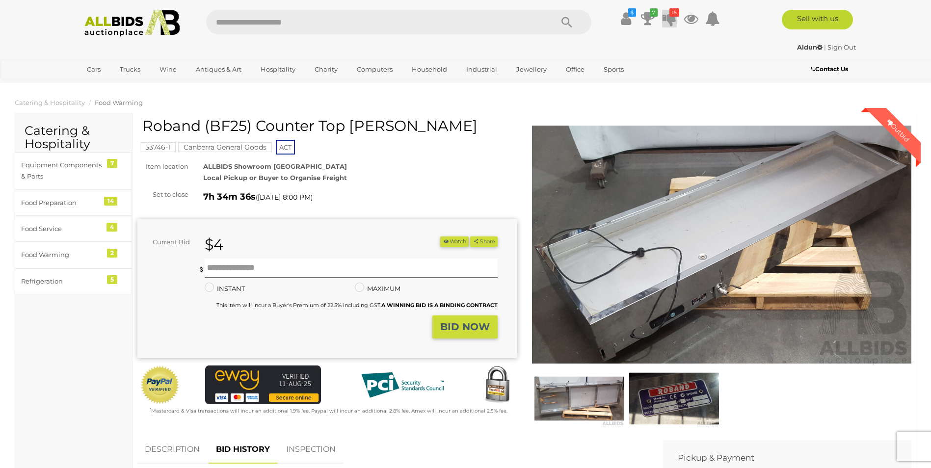
click at [671, 15] on icon "15" at bounding box center [674, 12] width 10 height 8
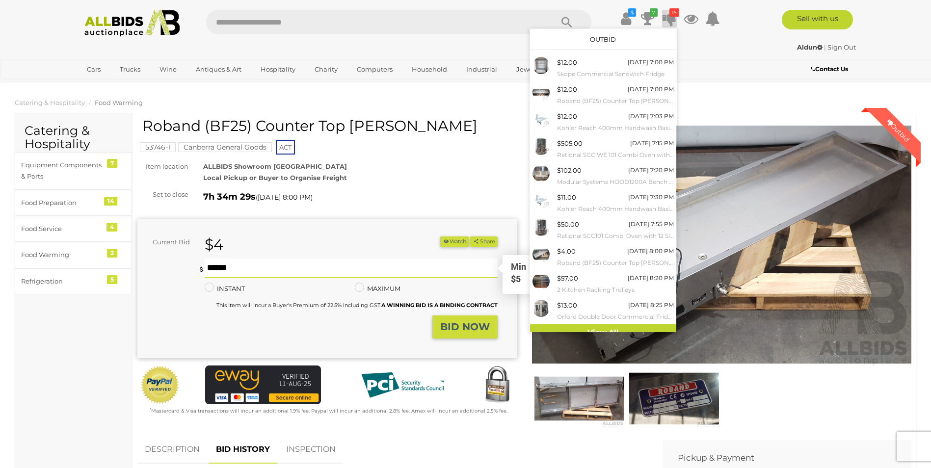
click at [224, 266] on input "text" at bounding box center [351, 269] width 292 height 20
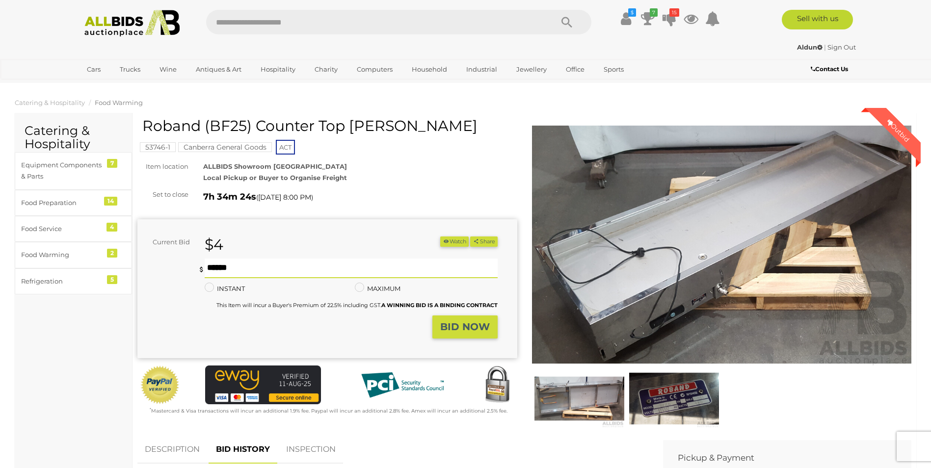
type input "**"
click at [465, 328] on strong "BID NOW" at bounding box center [465, 327] width 50 height 12
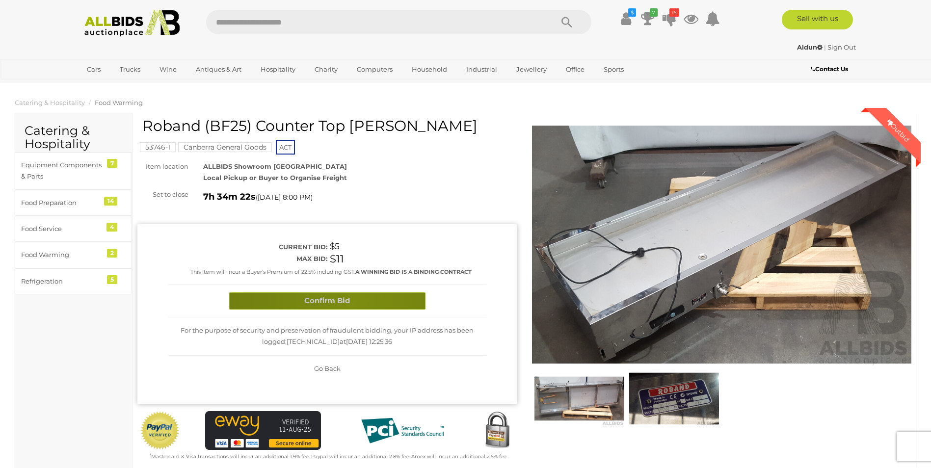
click at [353, 303] on button "Confirm Bid" at bounding box center [327, 300] width 196 height 17
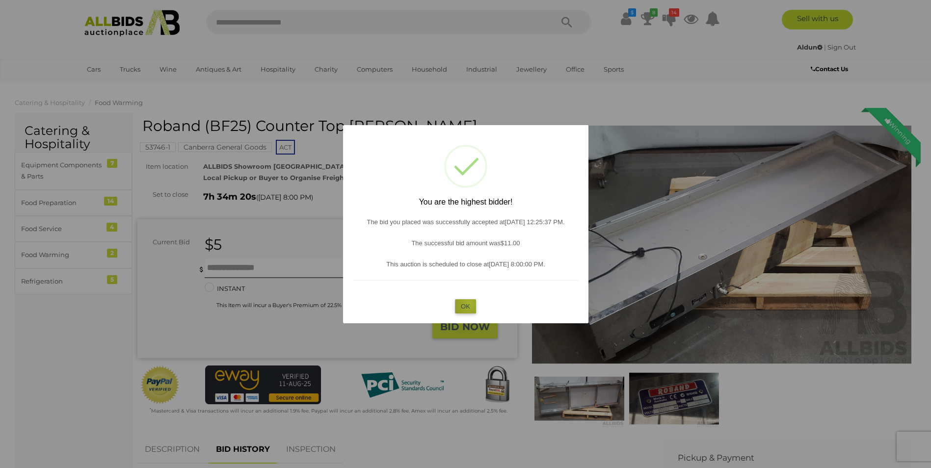
click at [470, 303] on button "OK" at bounding box center [465, 306] width 21 height 14
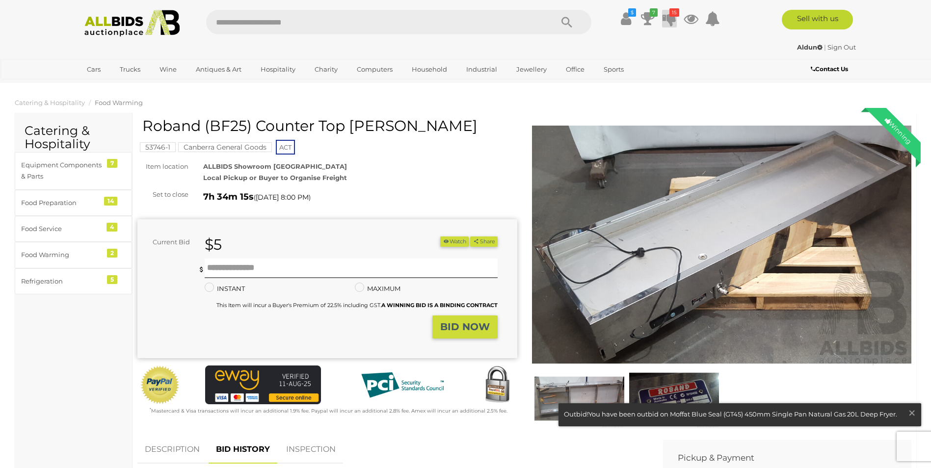
click at [669, 15] on icon "15" at bounding box center [674, 12] width 10 height 8
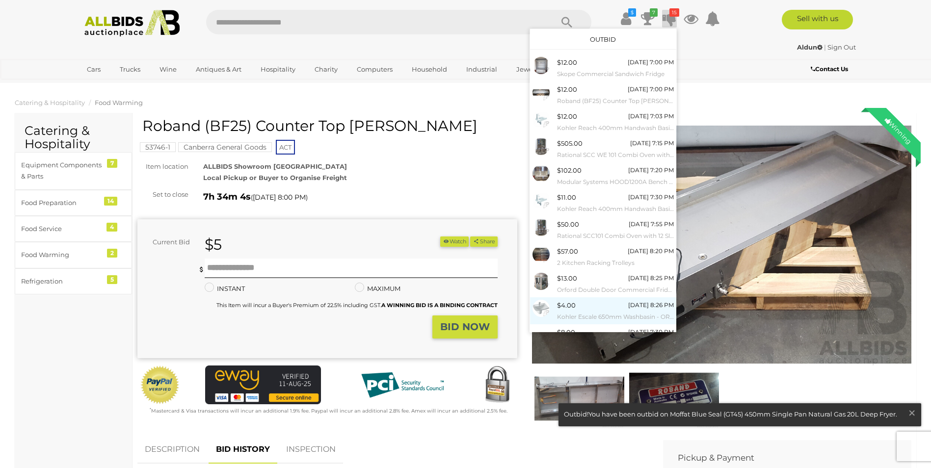
click at [584, 313] on small "Kohler Escale 650mm Washbasin - ORP $670.00" at bounding box center [615, 317] width 117 height 11
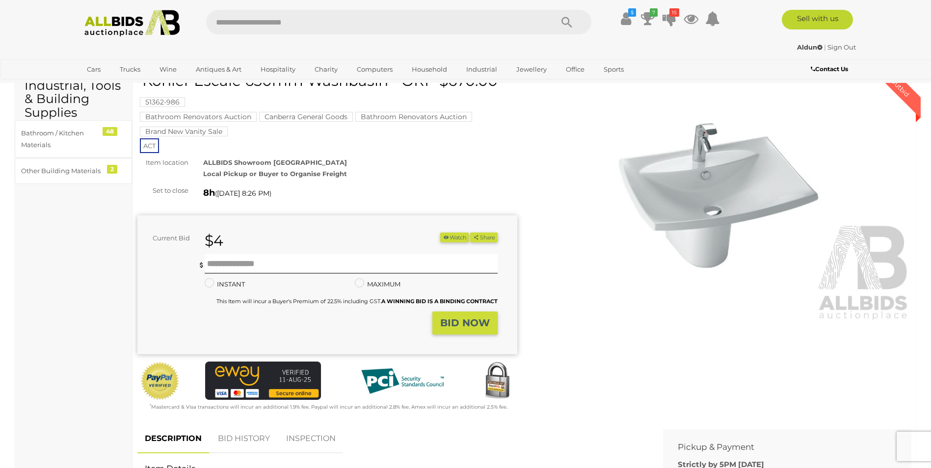
scroll to position [245, 0]
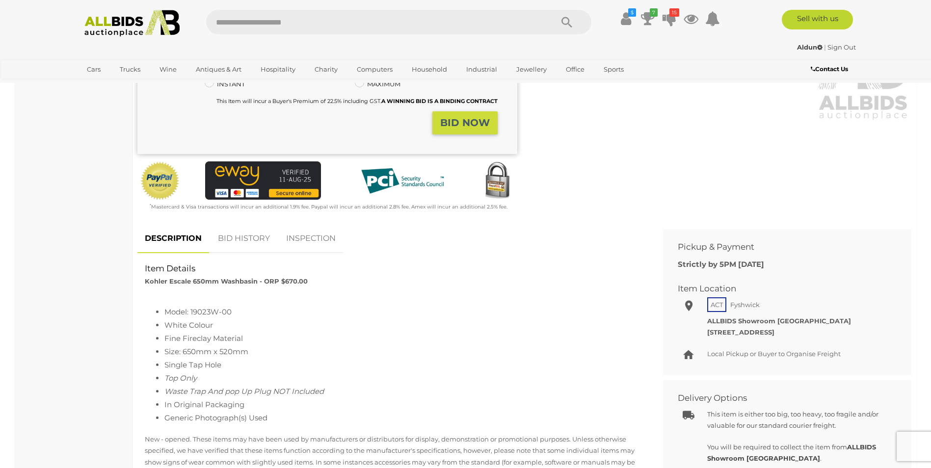
click at [236, 236] on link "BID HISTORY" at bounding box center [244, 238] width 67 height 29
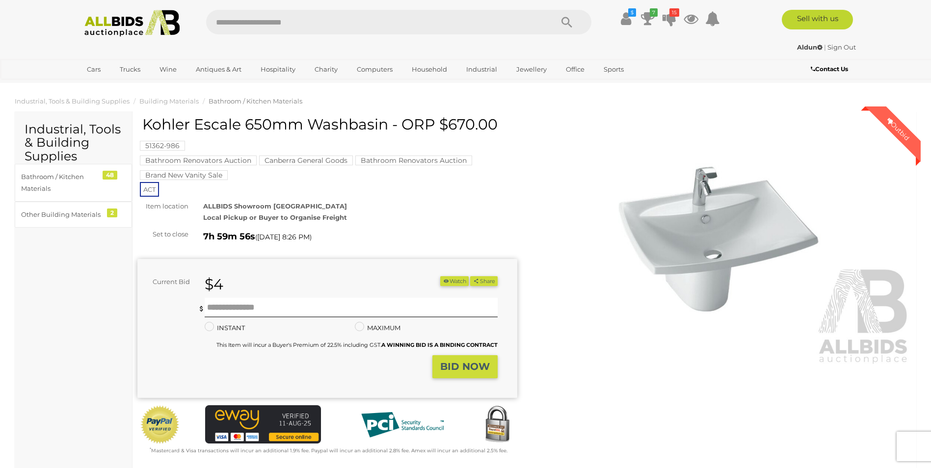
scroll to position [0, 0]
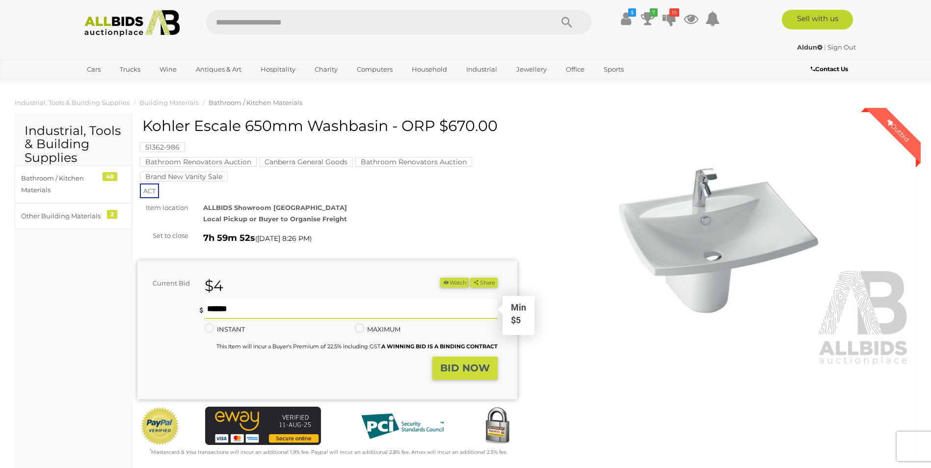
click at [217, 308] on input "text" at bounding box center [351, 309] width 292 height 20
type input "**"
click at [465, 370] on strong "BID NOW" at bounding box center [465, 368] width 50 height 12
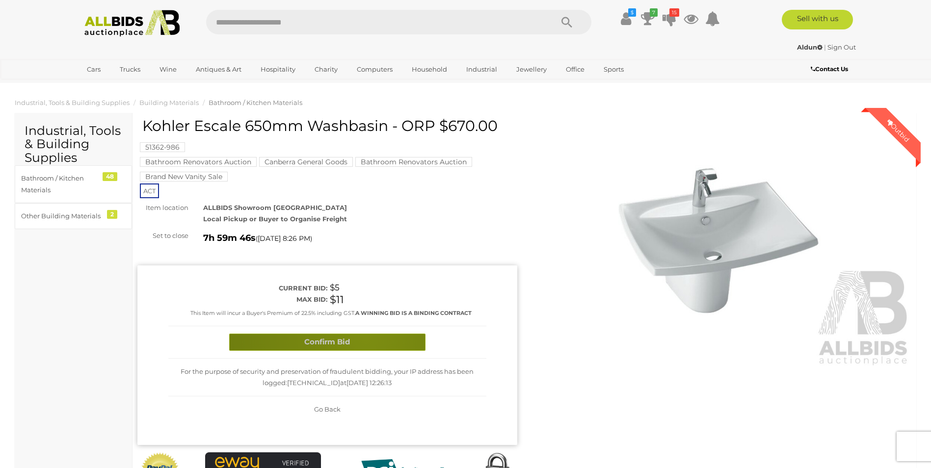
click at [365, 338] on button "Confirm Bid" at bounding box center [327, 342] width 196 height 17
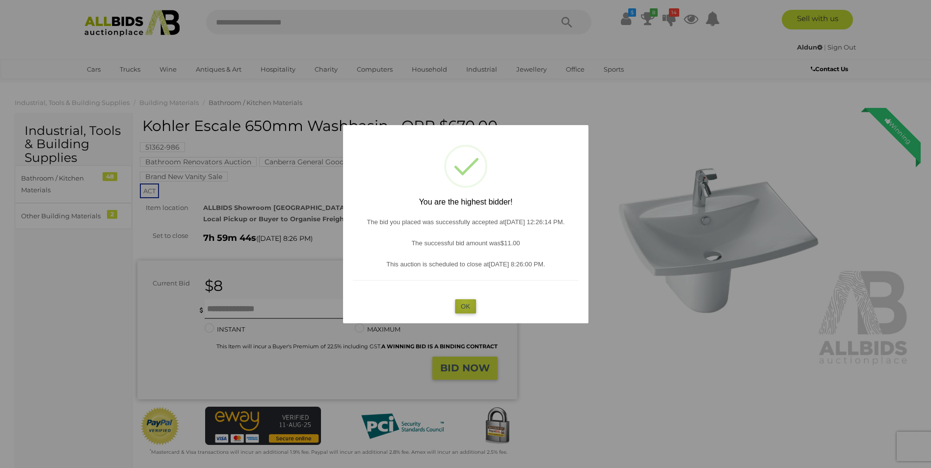
click at [465, 302] on button "OK" at bounding box center [465, 306] width 21 height 14
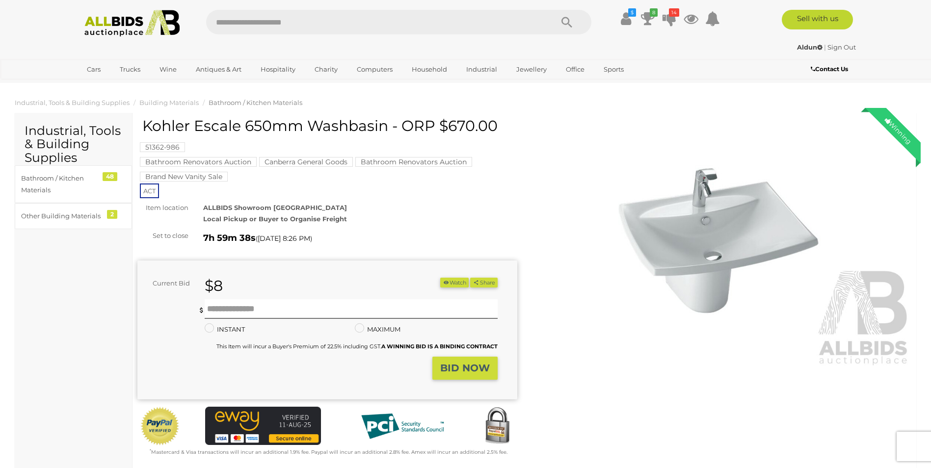
click at [677, 18] on ul "$ $432.3 to spend on auctions Transaction History Track & Trace" at bounding box center [662, 19] width 126 height 18
click at [668, 19] on icon at bounding box center [669, 19] width 14 height 18
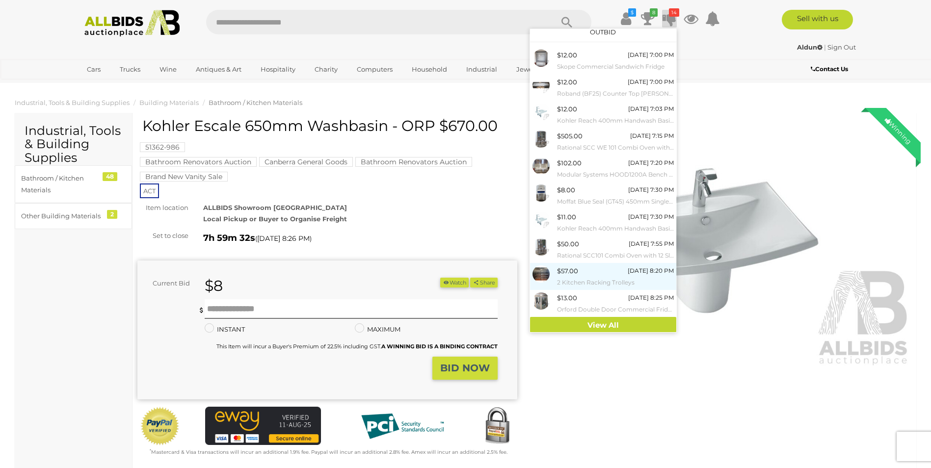
scroll to position [9, 0]
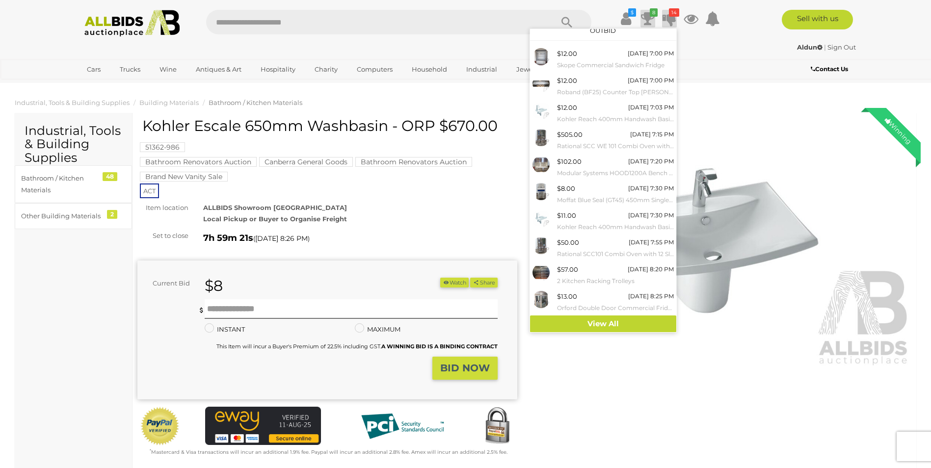
click at [648, 16] on icon at bounding box center [648, 19] width 14 height 18
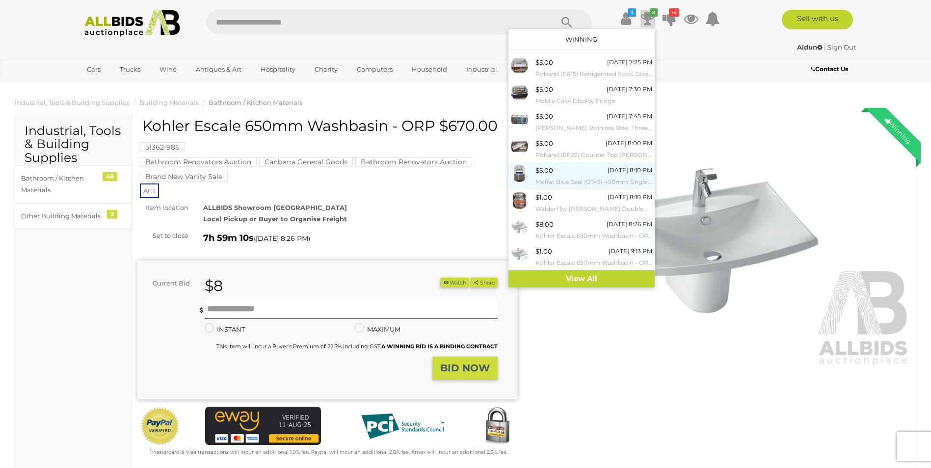
click at [587, 171] on div "$5.00 [DATE] 8:10 PM Moffat Blue Seal (GT45) 450mm Single Pan Natural Gas 20L D…" at bounding box center [593, 176] width 117 height 22
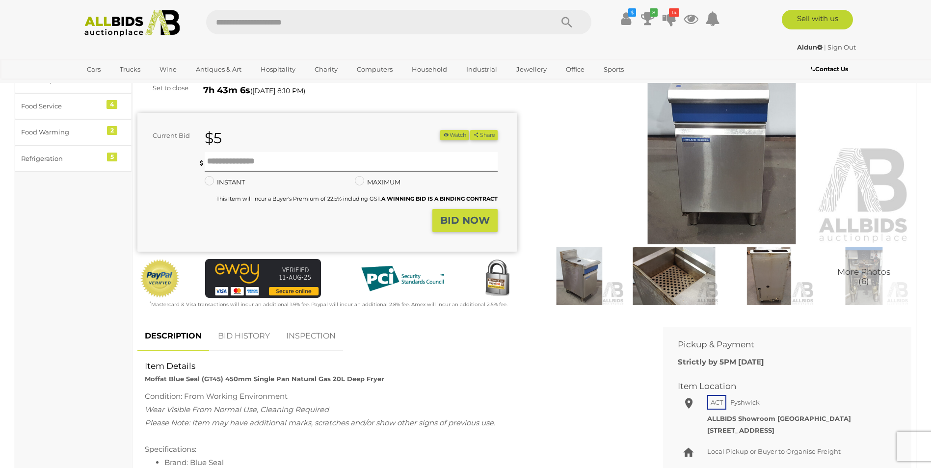
scroll to position [147, 0]
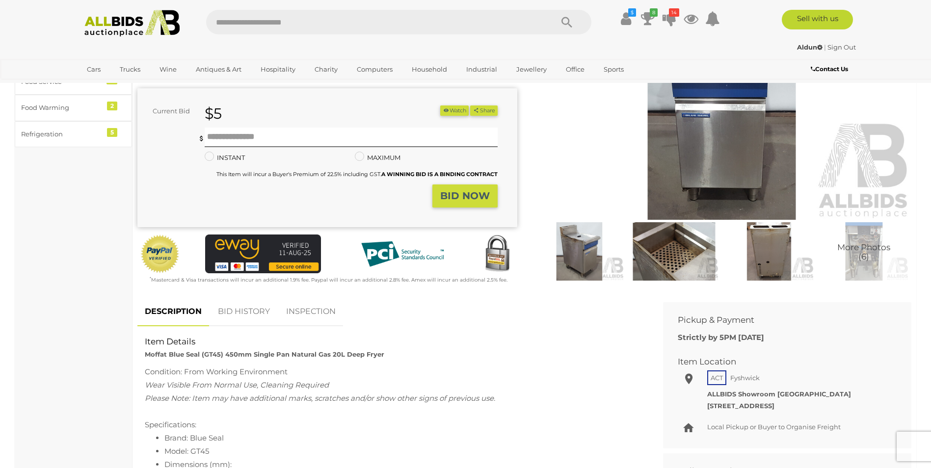
click at [252, 311] on link "BID HISTORY" at bounding box center [244, 311] width 67 height 29
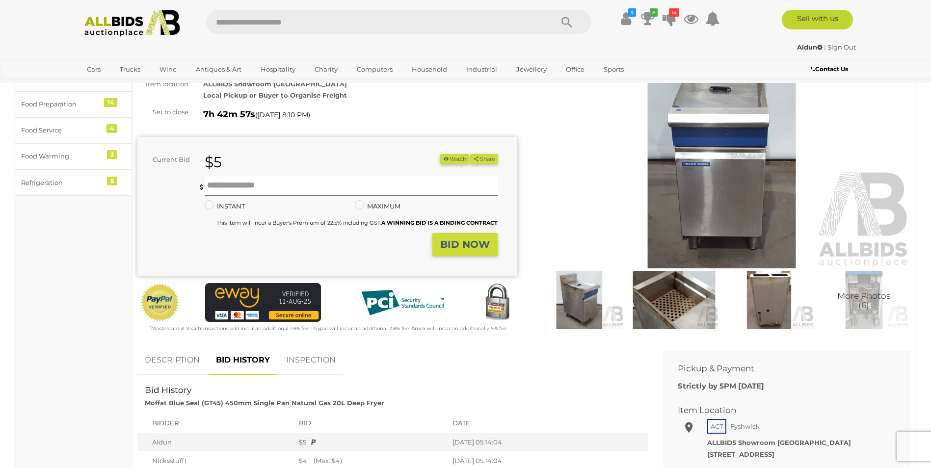
scroll to position [0, 0]
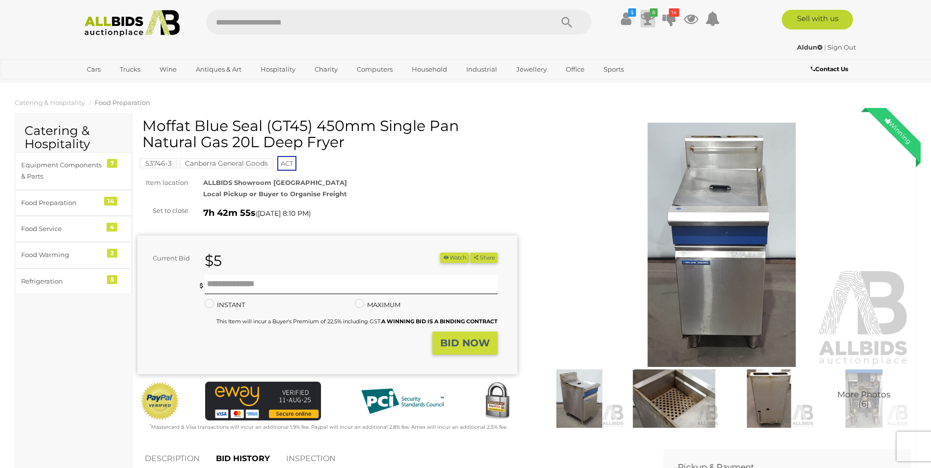
click at [652, 18] on icon at bounding box center [648, 19] width 14 height 18
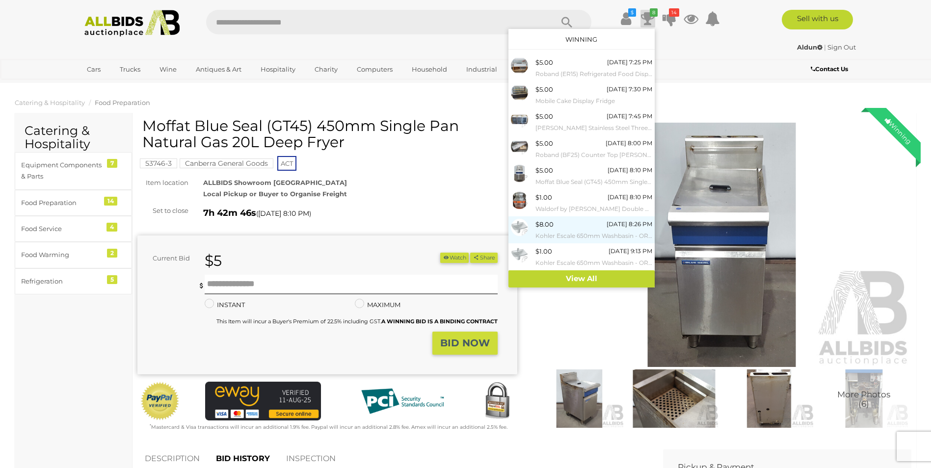
click at [545, 228] on div "$8.00" at bounding box center [544, 224] width 18 height 11
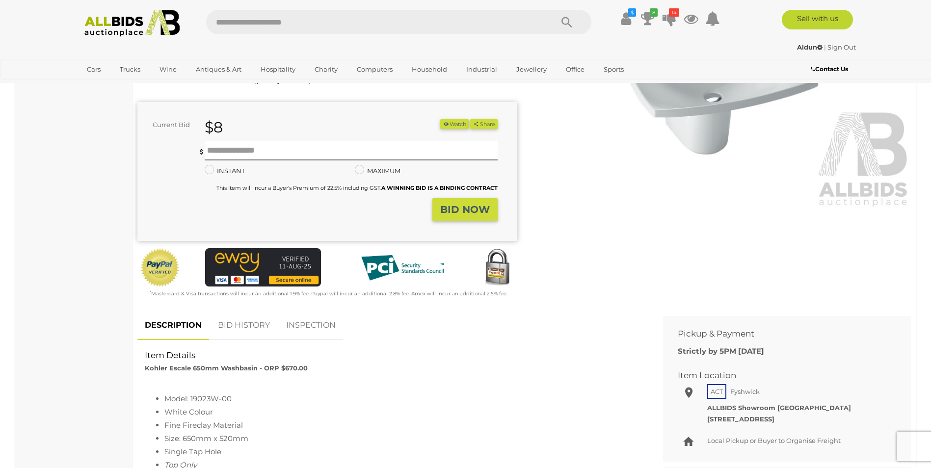
scroll to position [196, 0]
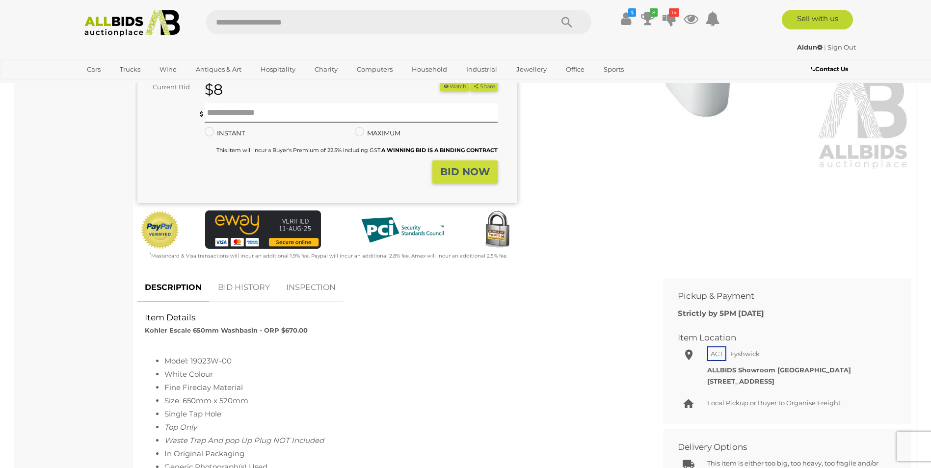
click at [247, 287] on link "BID HISTORY" at bounding box center [244, 287] width 67 height 29
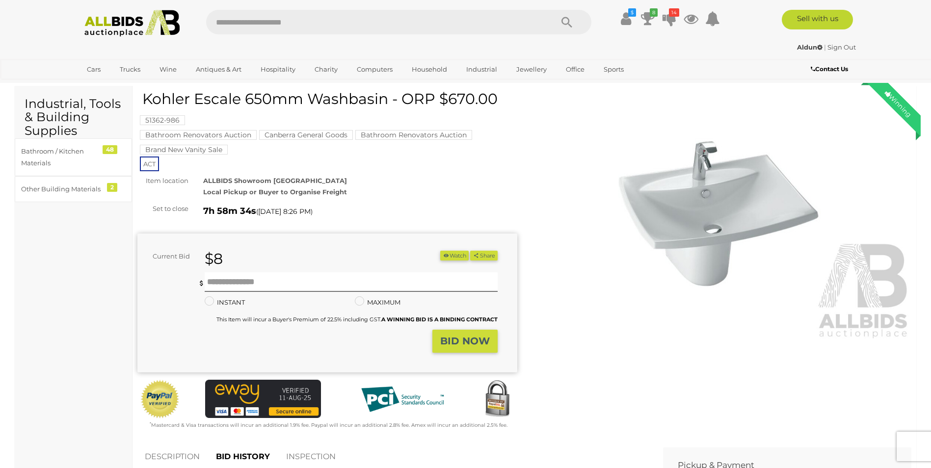
scroll to position [0, 0]
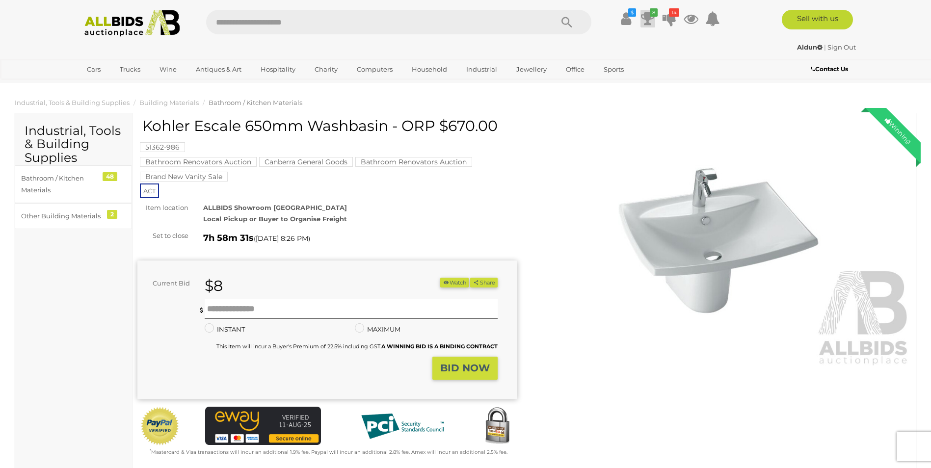
click at [648, 15] on icon at bounding box center [648, 19] width 14 height 18
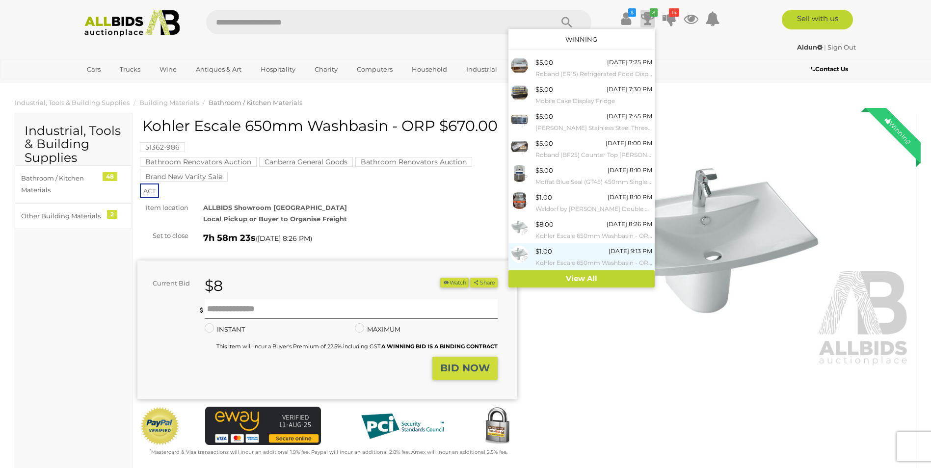
click at [561, 252] on div "$1.00 Today 9:13 PM Kohler Escale 650mm Washbasin - ORP $670.00" at bounding box center [593, 257] width 117 height 22
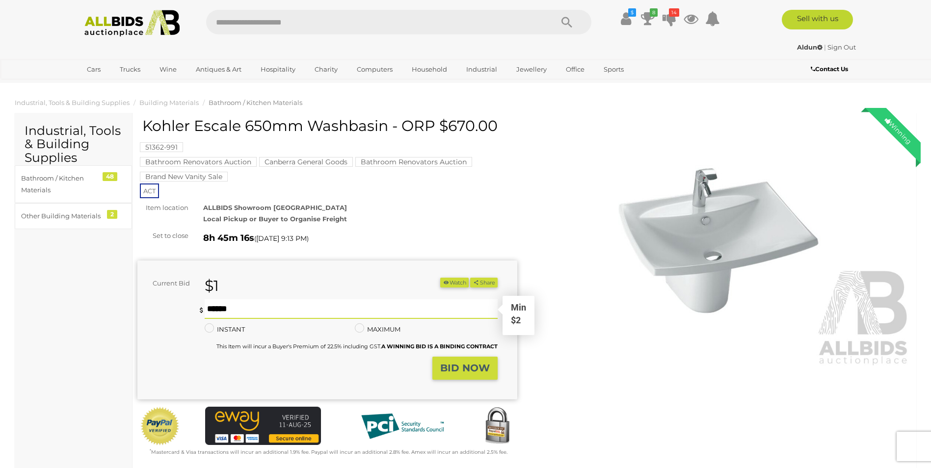
click at [214, 309] on input "text" at bounding box center [351, 309] width 292 height 20
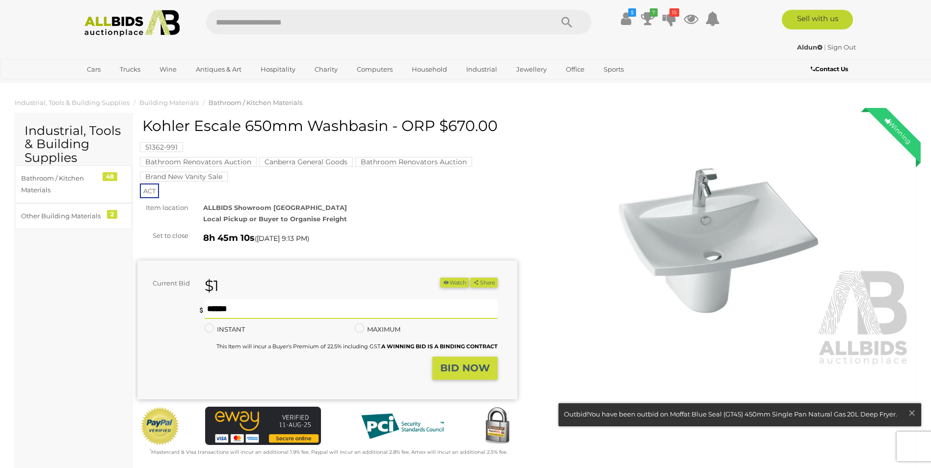
type input "**"
click at [466, 361] on button "BID NOW" at bounding box center [464, 368] width 65 height 23
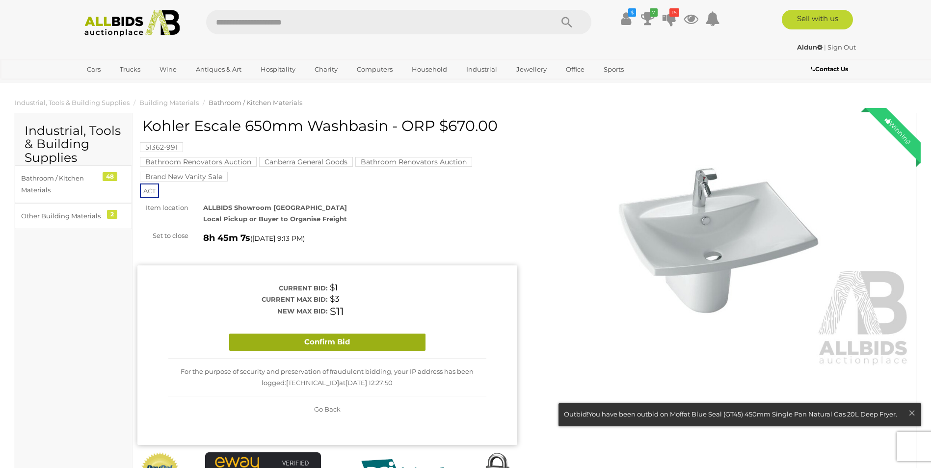
click at [371, 339] on button "Confirm Bid" at bounding box center [327, 342] width 196 height 17
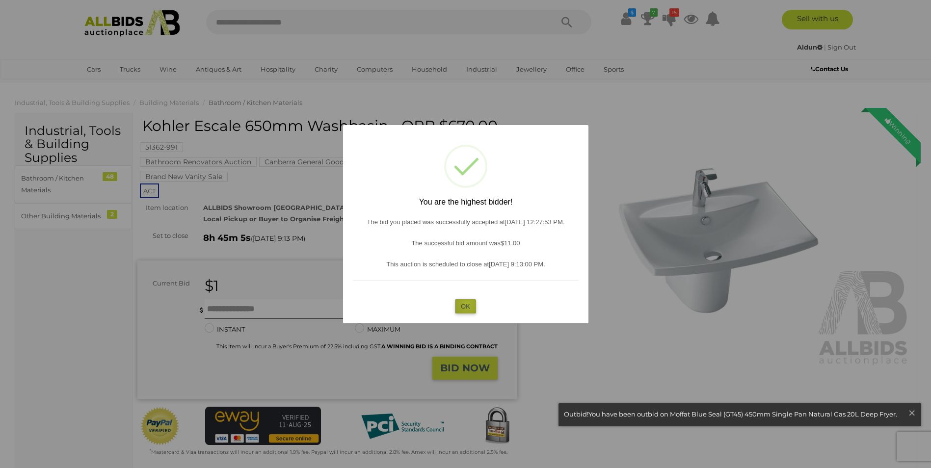
click at [467, 303] on button "OK" at bounding box center [465, 306] width 21 height 14
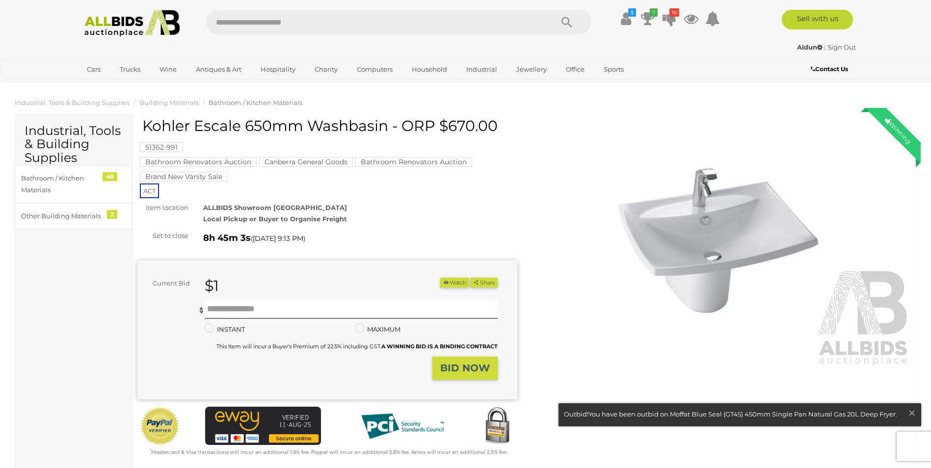
click at [662, 413] on link at bounding box center [740, 415] width 362 height 23
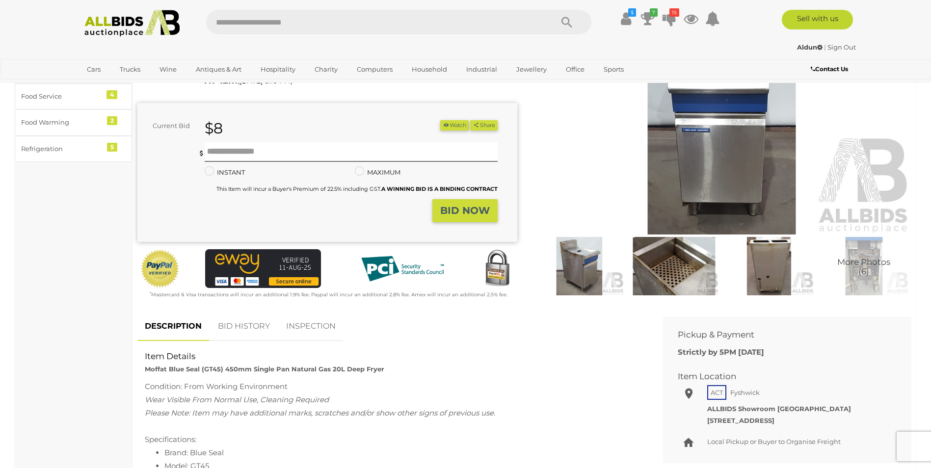
scroll to position [147, 0]
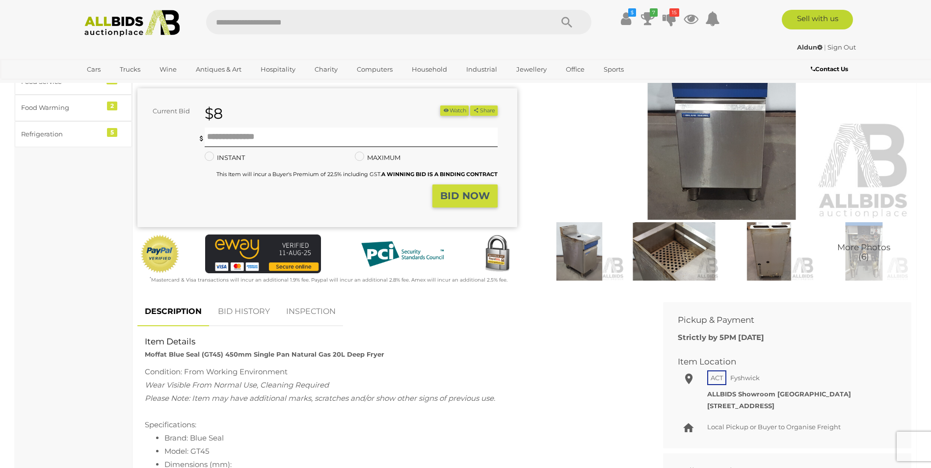
click at [244, 307] on link "BID HISTORY" at bounding box center [244, 311] width 67 height 29
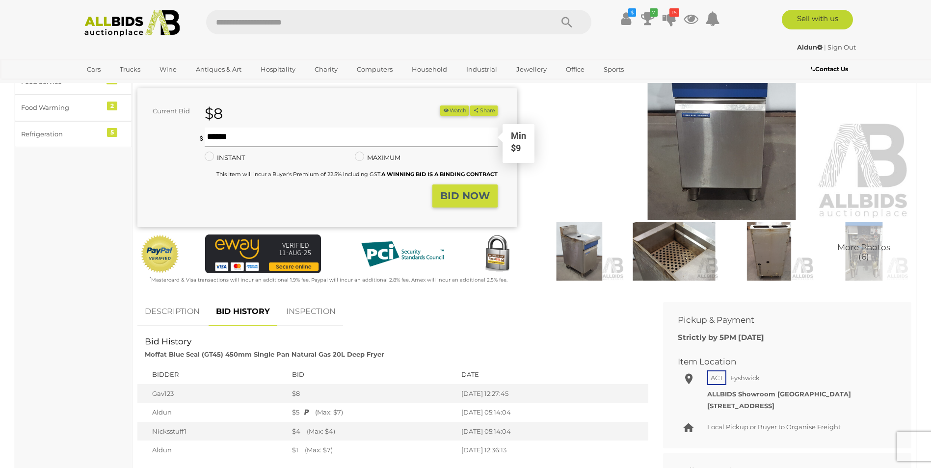
click at [229, 141] on input "text" at bounding box center [351, 138] width 292 height 20
type input "**"
click at [469, 194] on strong "BID NOW" at bounding box center [465, 196] width 50 height 12
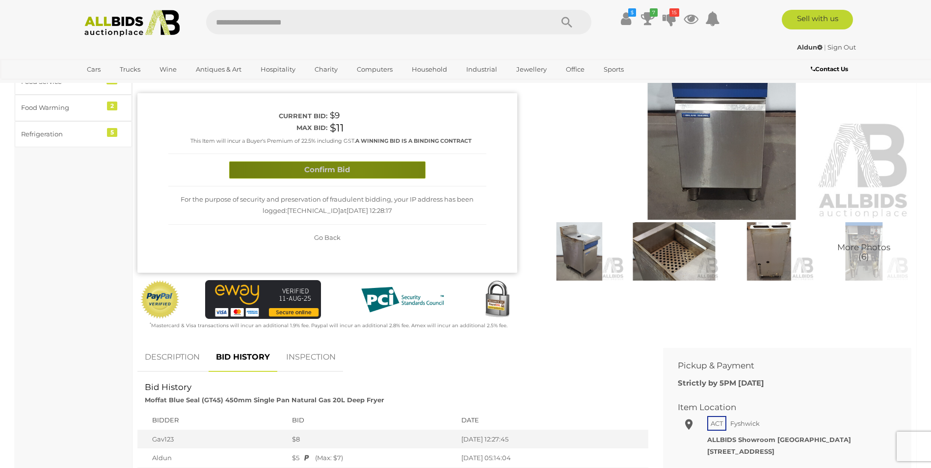
click at [360, 172] on button "Confirm Bid" at bounding box center [327, 169] width 196 height 17
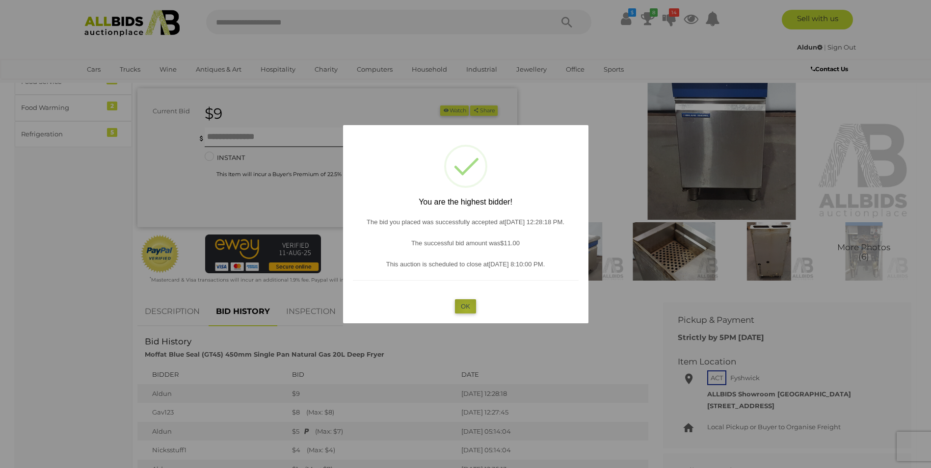
click at [467, 311] on button "OK" at bounding box center [465, 306] width 21 height 14
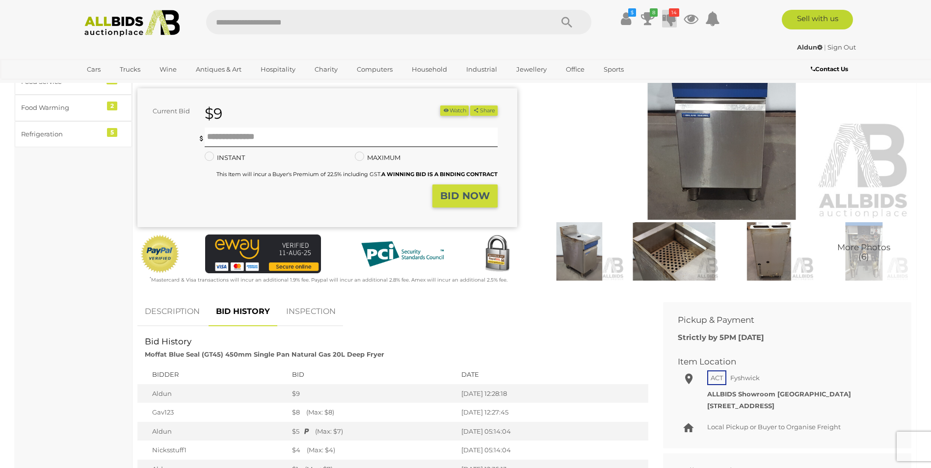
click at [673, 14] on icon "14" at bounding box center [674, 12] width 10 height 8
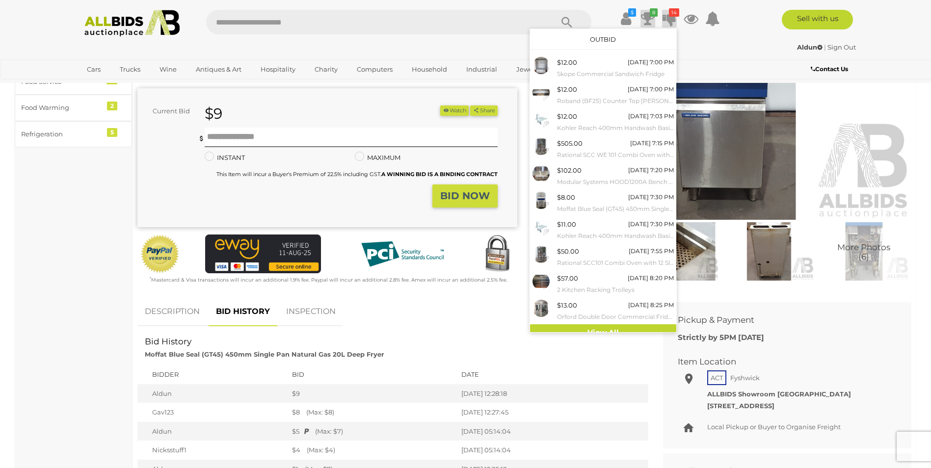
click at [644, 18] on icon at bounding box center [648, 19] width 14 height 18
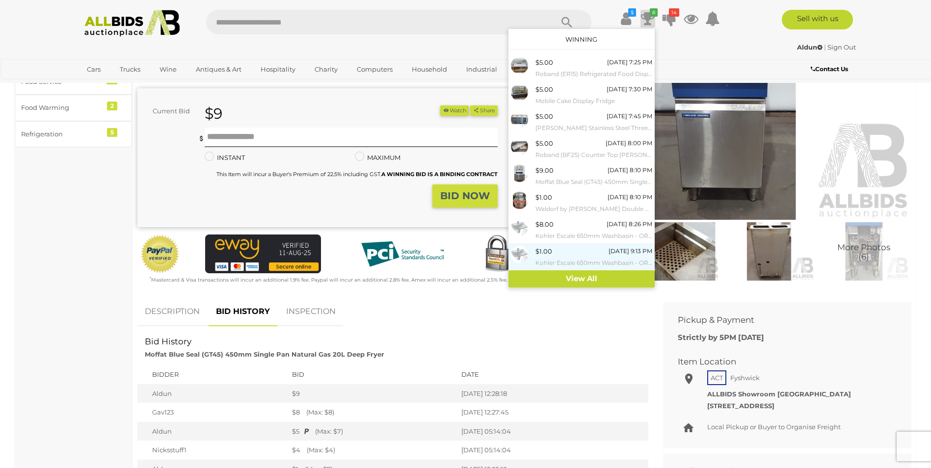
click at [558, 251] on div "$1.00 [DATE] 9:13 PM Kohler Escale 650mm Washbasin - ORP $670.00" at bounding box center [593, 257] width 117 height 22
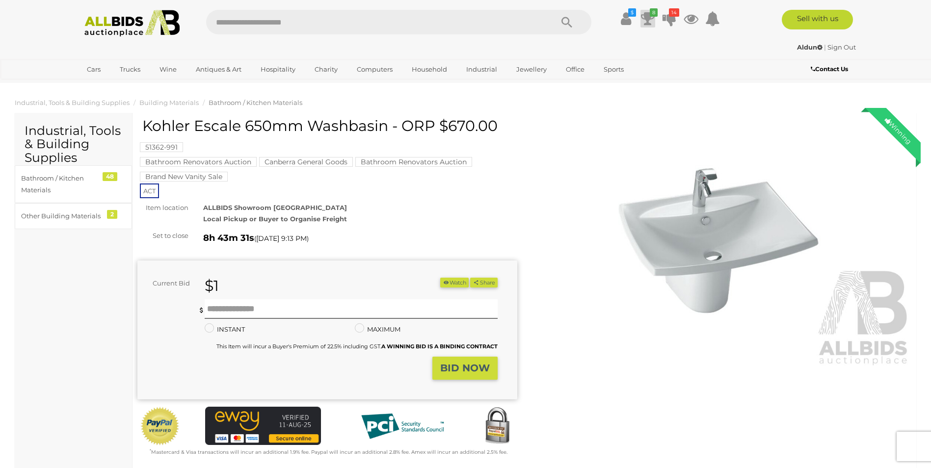
click at [650, 15] on icon "8" at bounding box center [654, 12] width 8 height 8
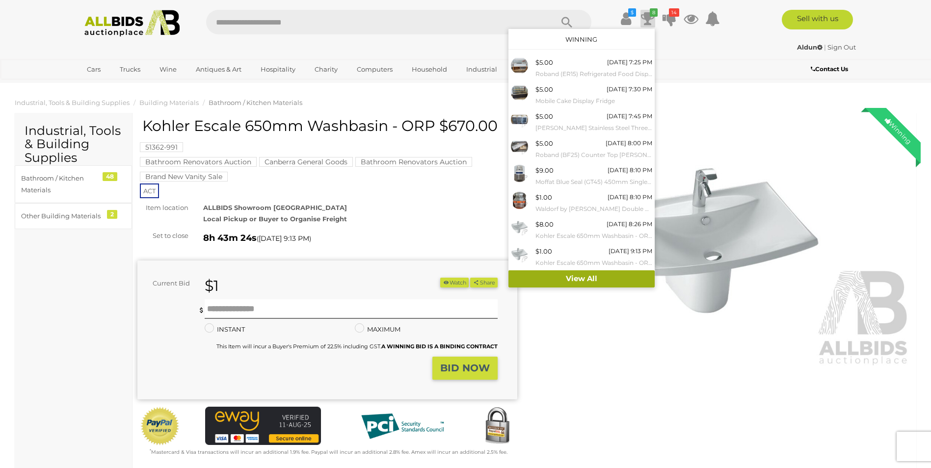
click at [578, 275] on link "View All" at bounding box center [581, 278] width 146 height 17
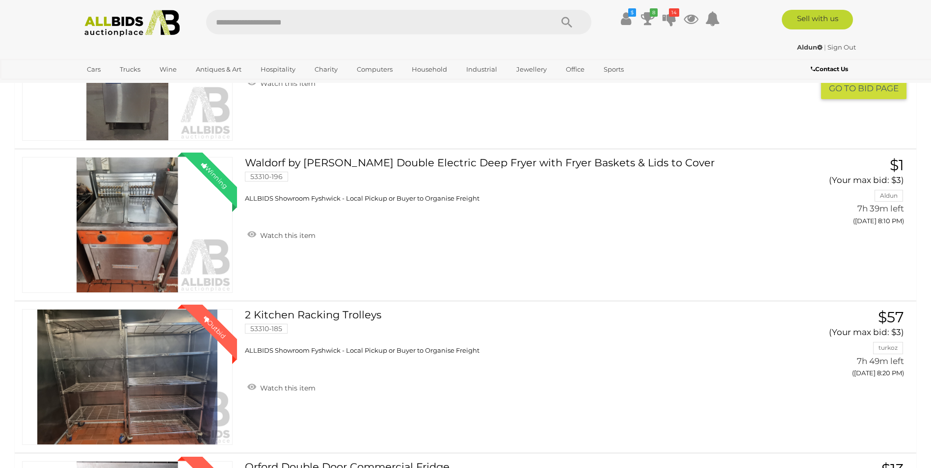
scroll to position [2015, 0]
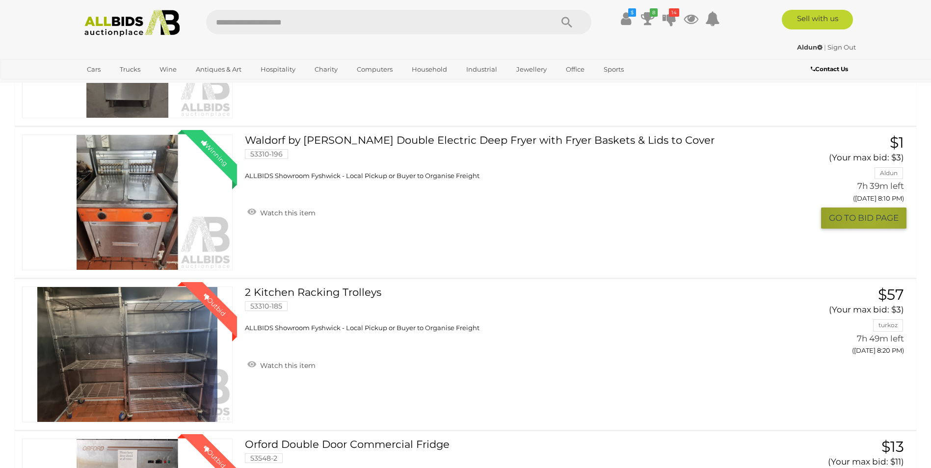
click at [869, 215] on button "GO TO BID PAGE" at bounding box center [863, 218] width 85 height 21
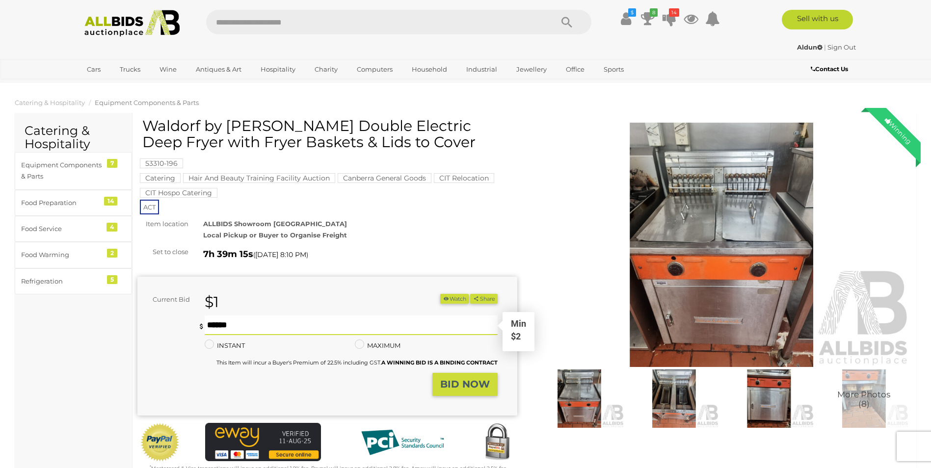
click at [222, 328] on input "text" at bounding box center [351, 326] width 292 height 20
type input "*"
click at [459, 385] on strong "BID NOW" at bounding box center [465, 384] width 50 height 12
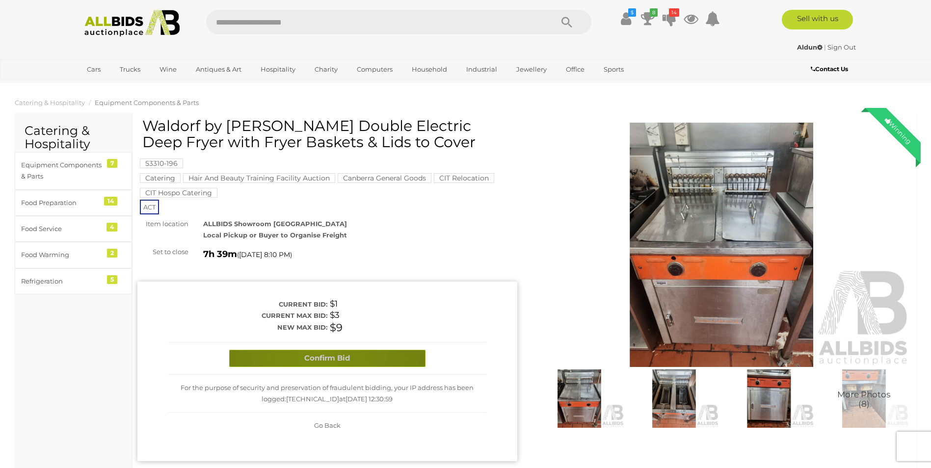
click at [319, 352] on button "Confirm Bid" at bounding box center [327, 358] width 196 height 17
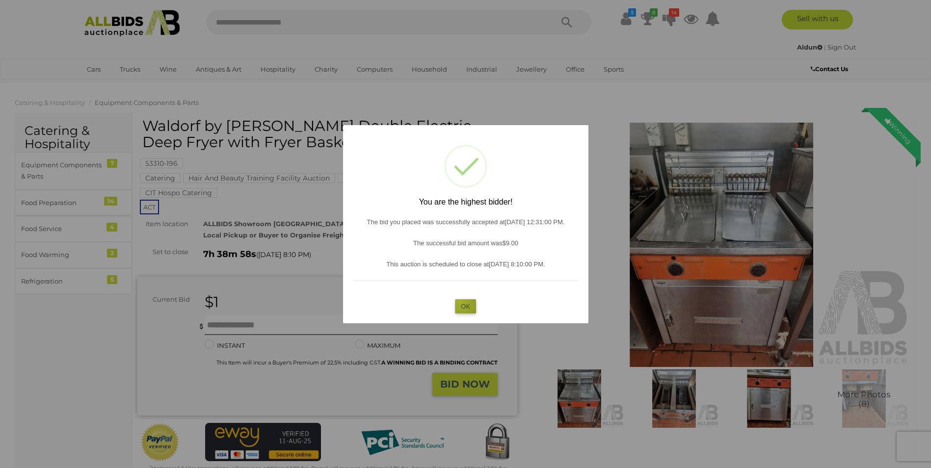
click at [459, 302] on button "OK" at bounding box center [465, 306] width 21 height 14
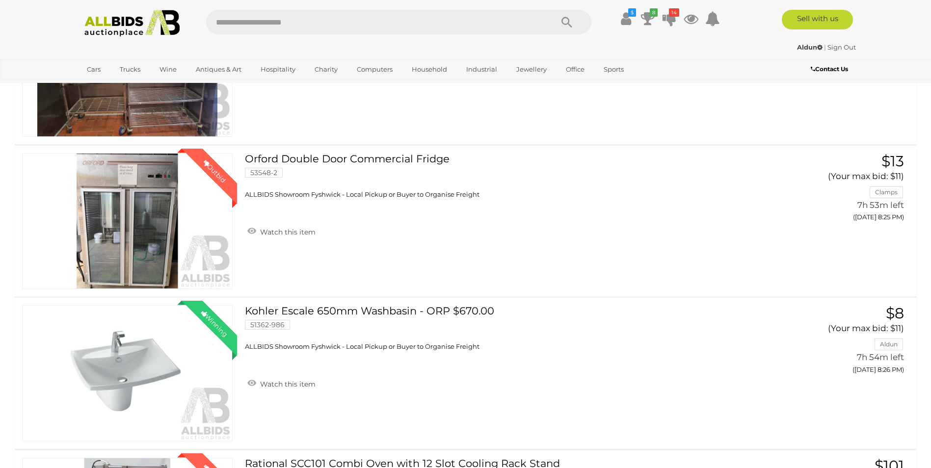
scroll to position [2346, 0]
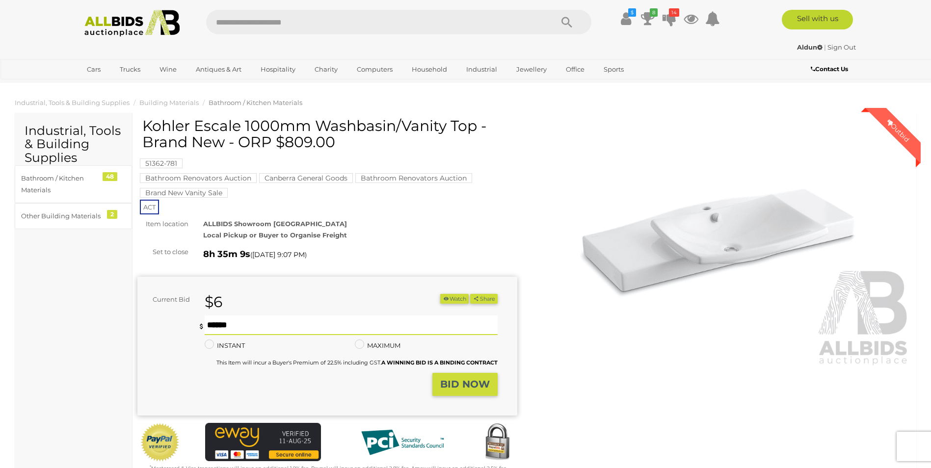
type input "**"
click at [458, 382] on strong "BID NOW" at bounding box center [465, 384] width 50 height 12
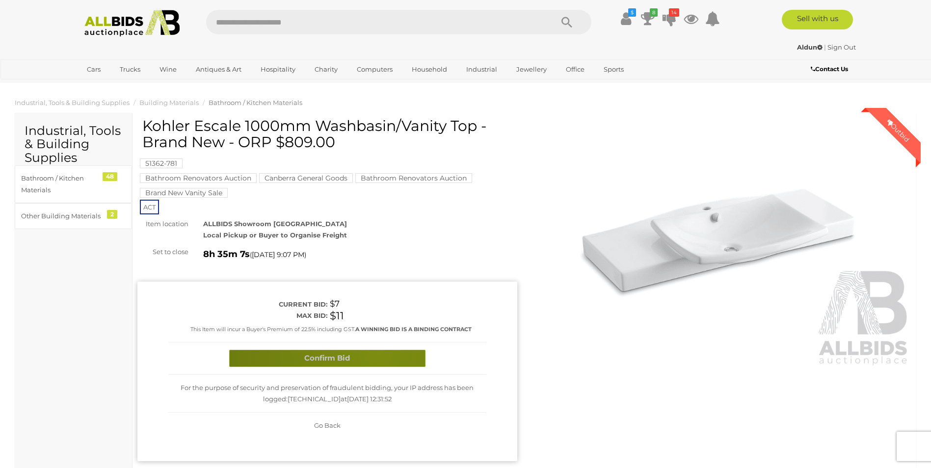
click at [379, 352] on button "Confirm Bid" at bounding box center [327, 358] width 196 height 17
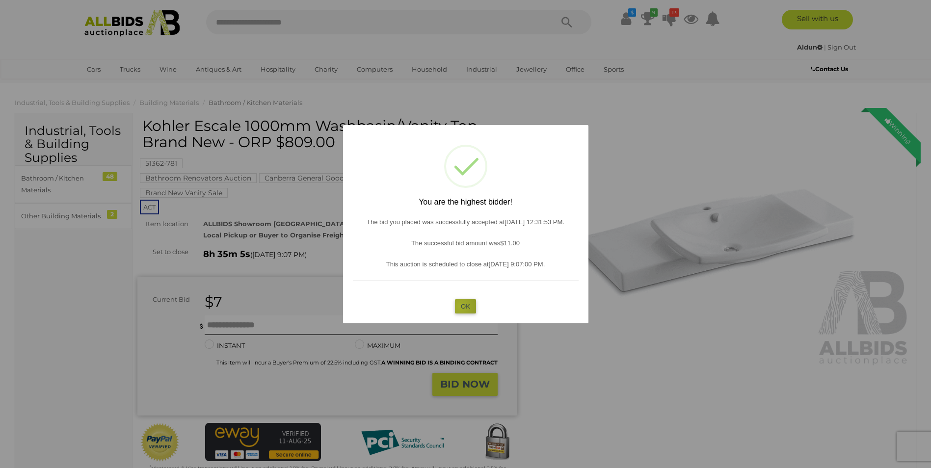
click at [460, 306] on button "OK" at bounding box center [465, 306] width 21 height 14
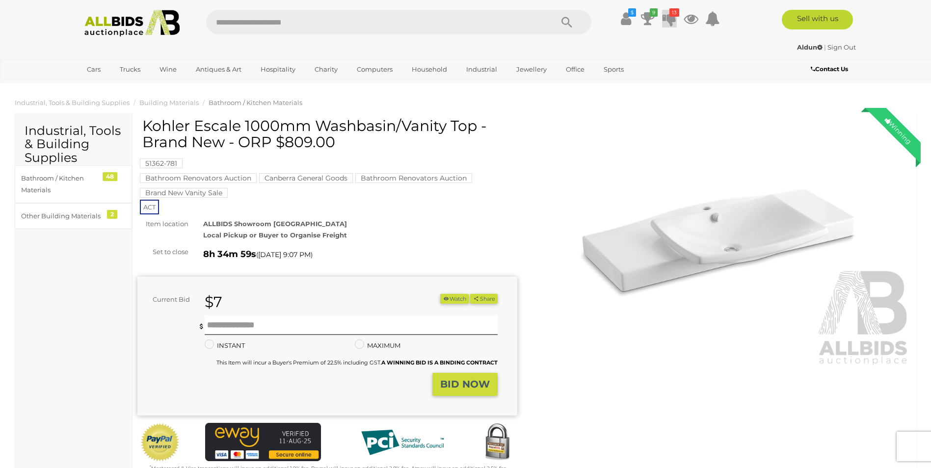
click at [671, 17] on icon at bounding box center [669, 19] width 14 height 18
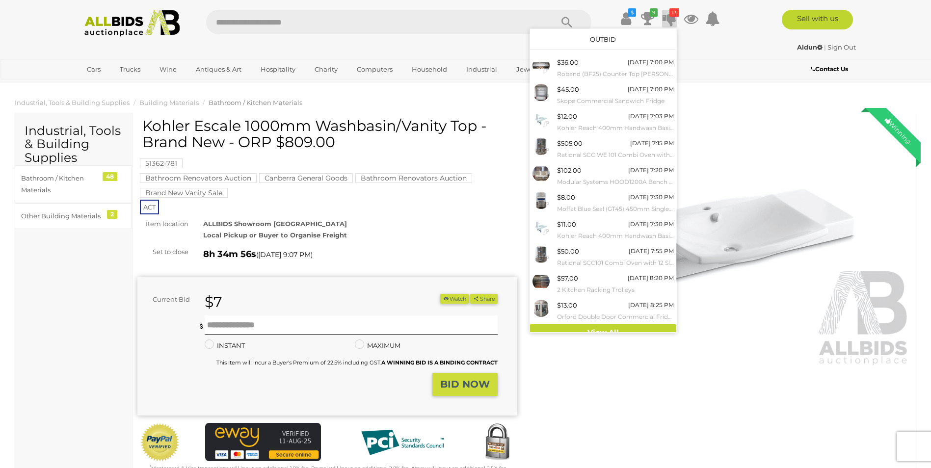
scroll to position [9, 0]
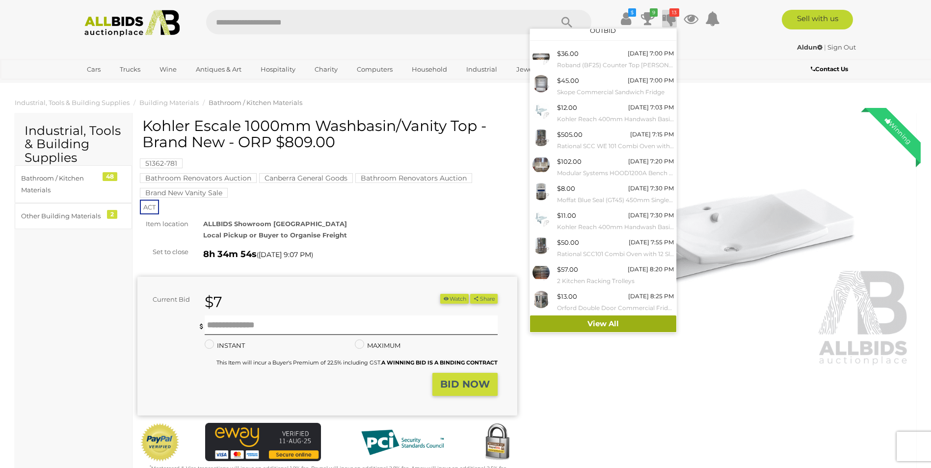
click at [595, 320] on link "View All" at bounding box center [603, 324] width 146 height 17
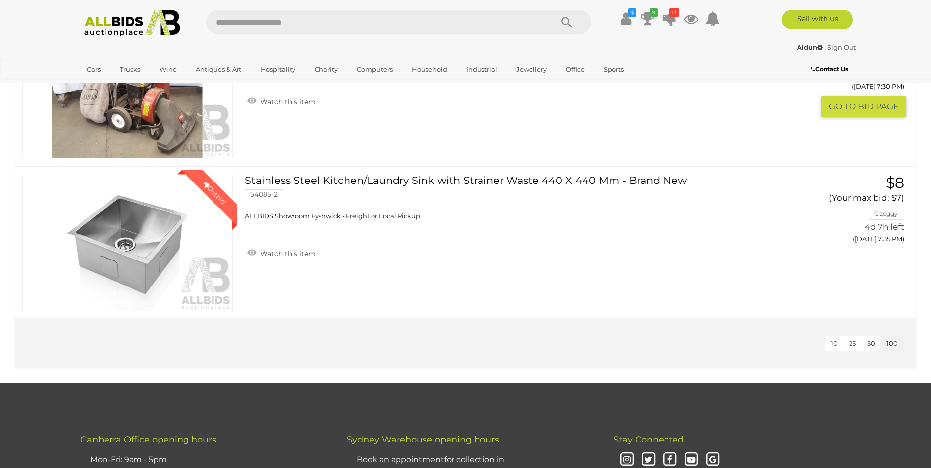
scroll to position [3288, 0]
